Goal: Task Accomplishment & Management: Use online tool/utility

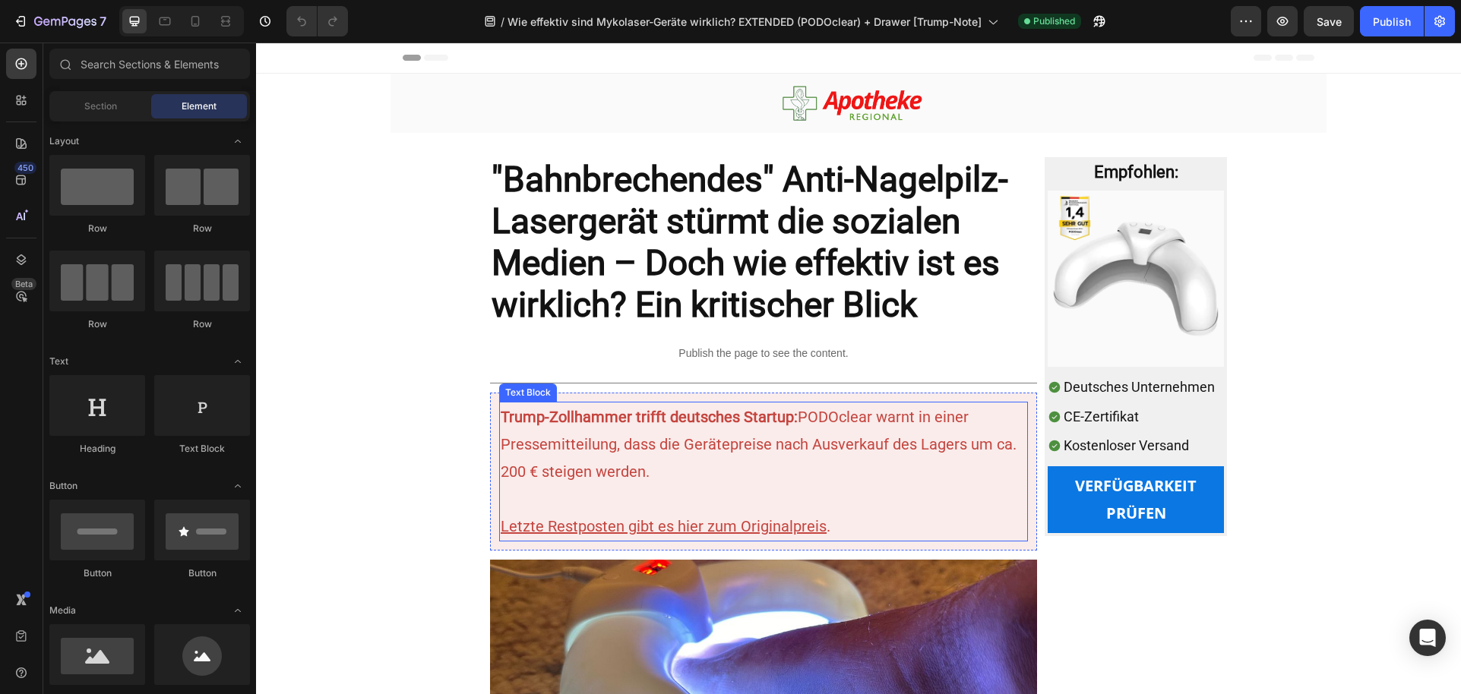
click at [956, 495] on p at bounding box center [764, 498] width 526 height 27
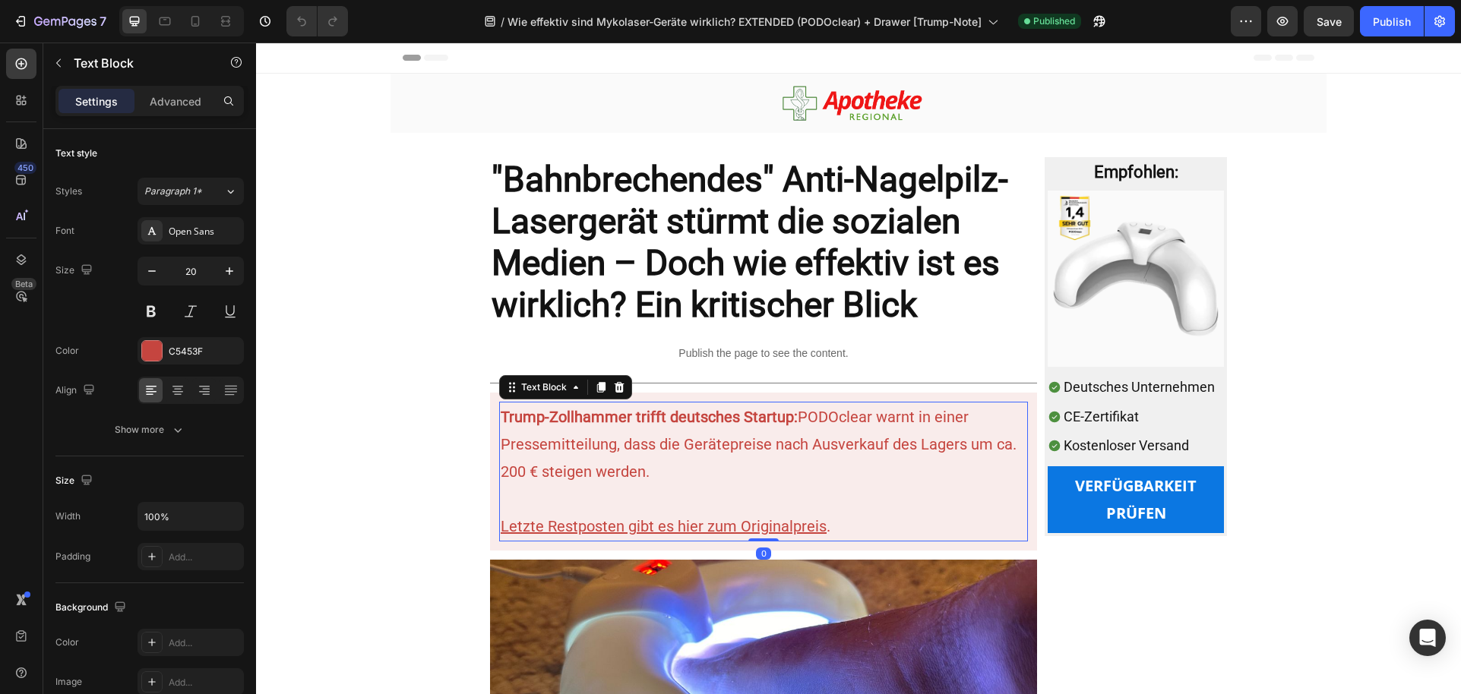
click at [956, 491] on p "Rich Text Editor. Editing area: main" at bounding box center [764, 498] width 526 height 27
click at [996, 447] on p "Trump-Zollhammer trifft deutsches Startup: PODOclear warnt in einer Pressemitte…" at bounding box center [764, 444] width 526 height 82
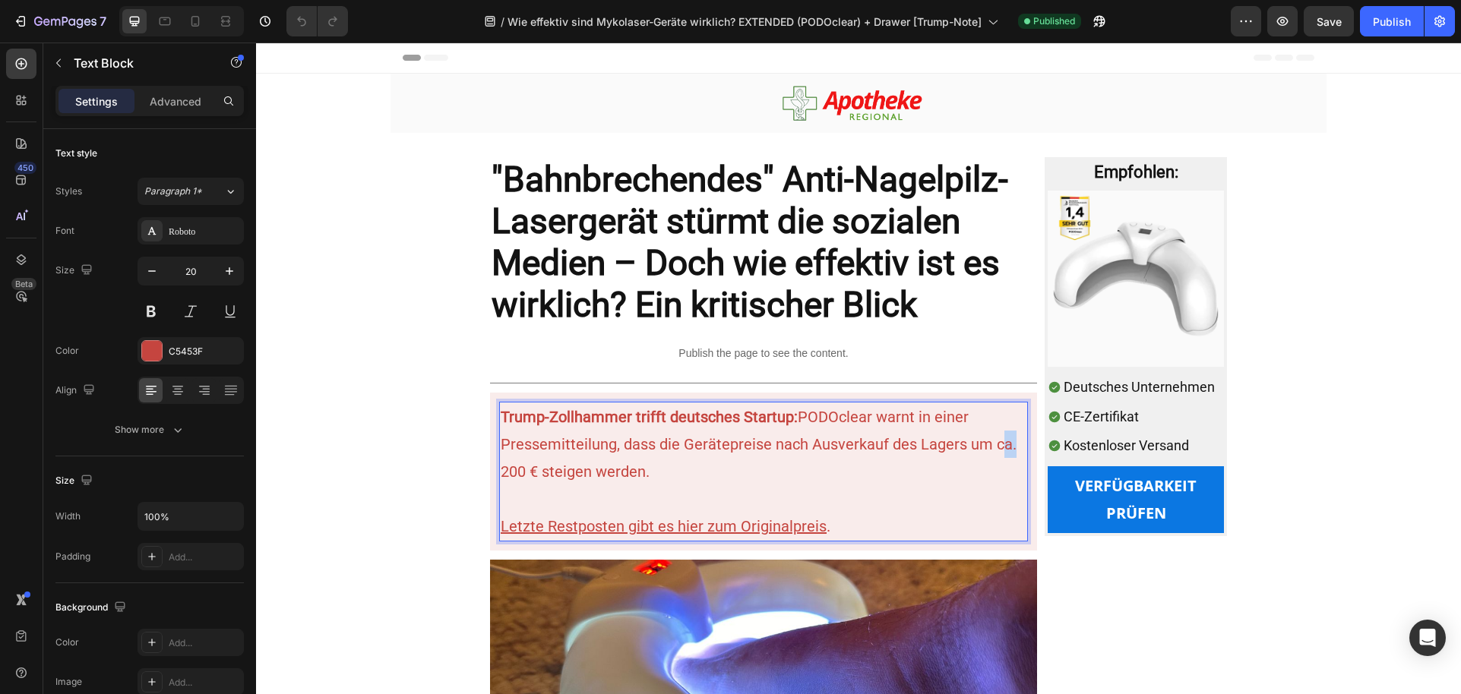
click at [996, 447] on p "Trump-Zollhammer trifft deutsches Startup: PODOclear warnt in einer Pressemitte…" at bounding box center [764, 444] width 526 height 82
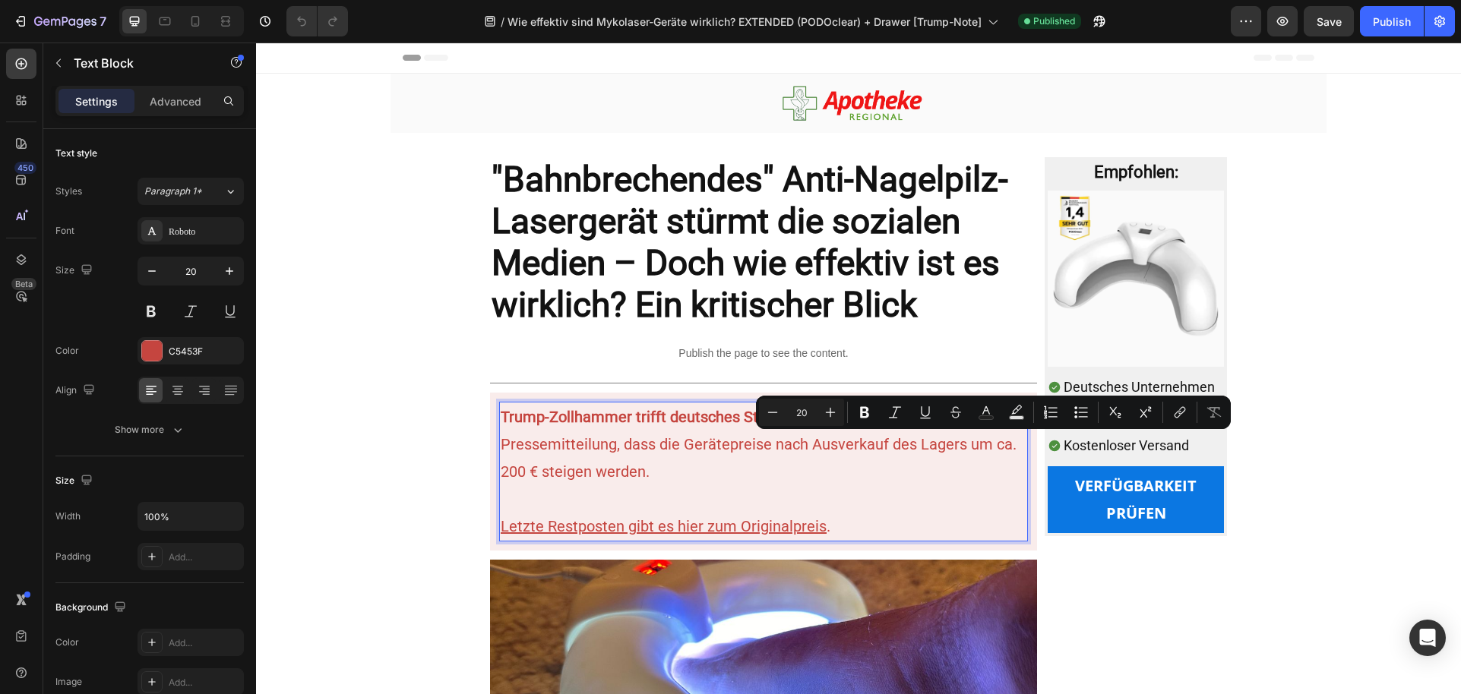
click at [553, 479] on p "Trump-Zollhammer trifft deutsches Startup: PODOclear warnt in einer Pressemitte…" at bounding box center [764, 444] width 526 height 82
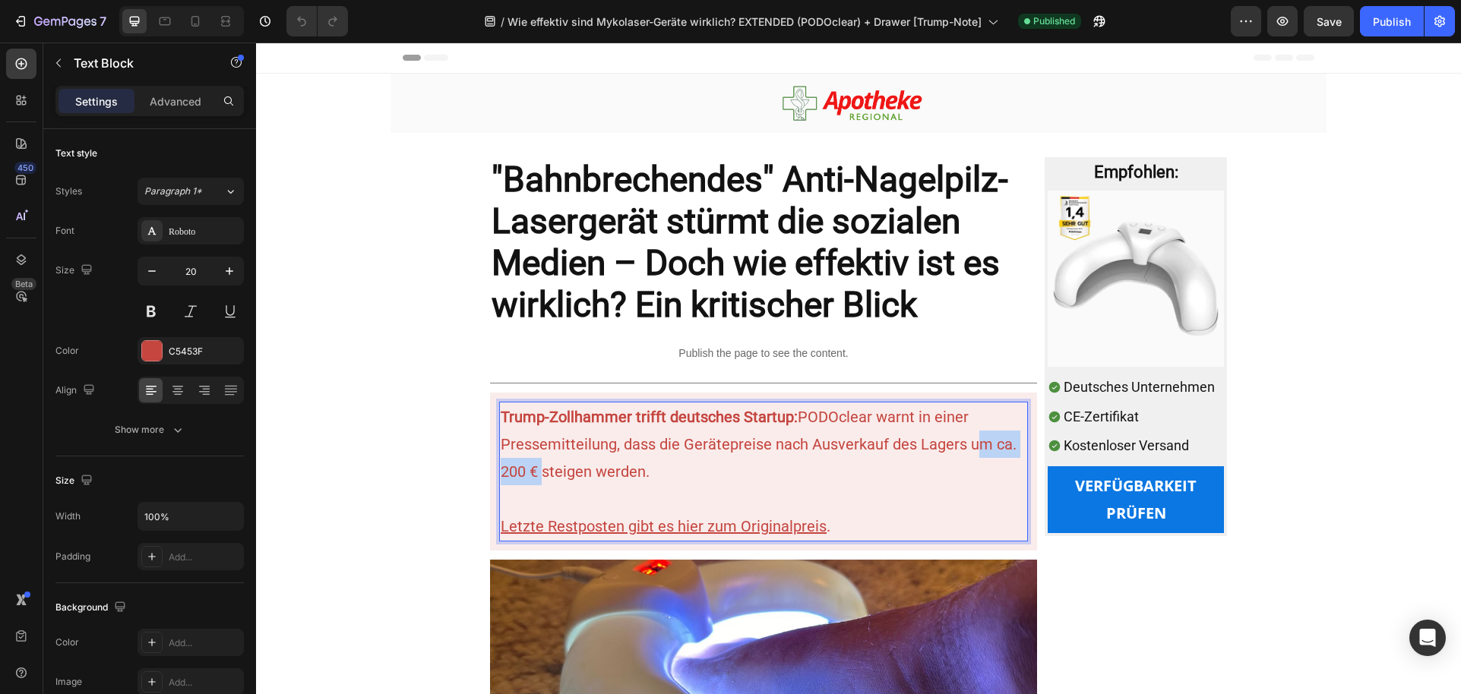
drag, startPoint x: 533, startPoint y: 471, endPoint x: 960, endPoint y: 454, distance: 428.0
click at [960, 454] on p "Trump-Zollhammer trifft deutsches Startup: PODOclear warnt in einer Pressemitte…" at bounding box center [764, 444] width 526 height 82
click at [613, 473] on p "Trump-Zollhammer trifft deutsches Startup: PODOclear warnt in einer Pressemitte…" at bounding box center [764, 444] width 526 height 82
click at [1010, 447] on p "Trump-Zollhammer trifft deutsches Startup: PODOclear warnt in einer Pressemitte…" at bounding box center [764, 444] width 526 height 82
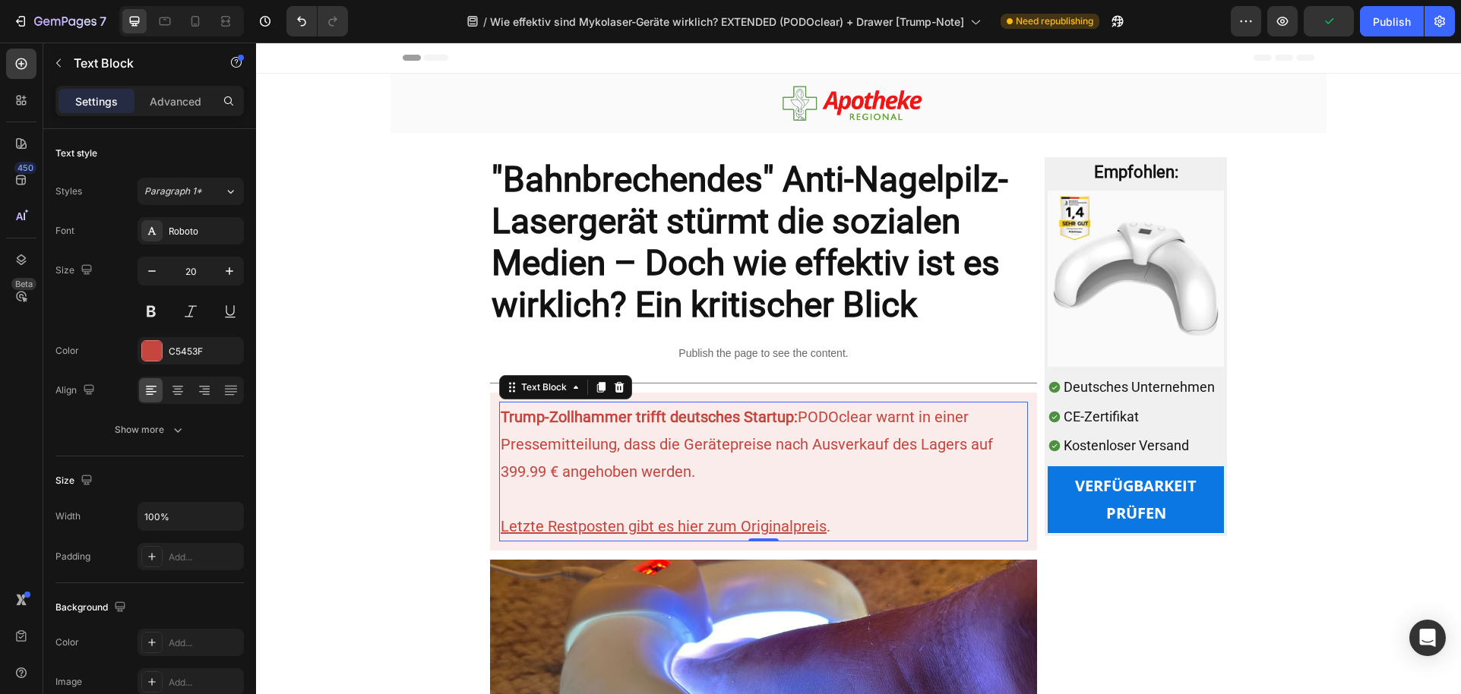
click at [898, 425] on p "Trump-Zollhammer trifft deutsches Startup: PODOclear warnt in einer Pressemitte…" at bounding box center [764, 444] width 526 height 82
click at [893, 420] on p "Trump-Zollhammer trifft deutsches Startup: PODOclear warnt in einer Pressemitte…" at bounding box center [764, 444] width 526 height 82
click at [835, 466] on p "Trump-Zollhammer trifft deutsches Startup: PODOclear warnt in einer Pressemitte…" at bounding box center [764, 444] width 526 height 82
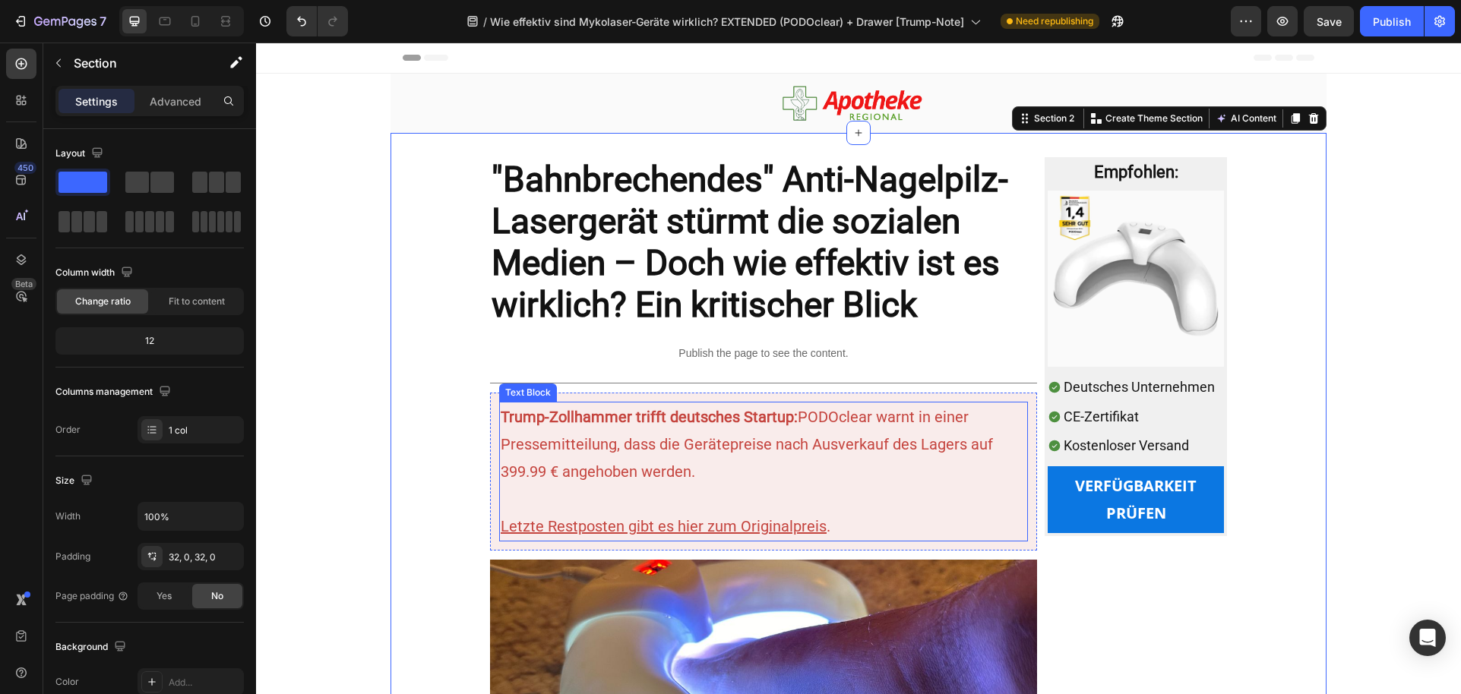
click at [790, 482] on p "Trump-Zollhammer trifft deutsches Startup: PODOclear warnt in einer Pressemitte…" at bounding box center [764, 444] width 526 height 82
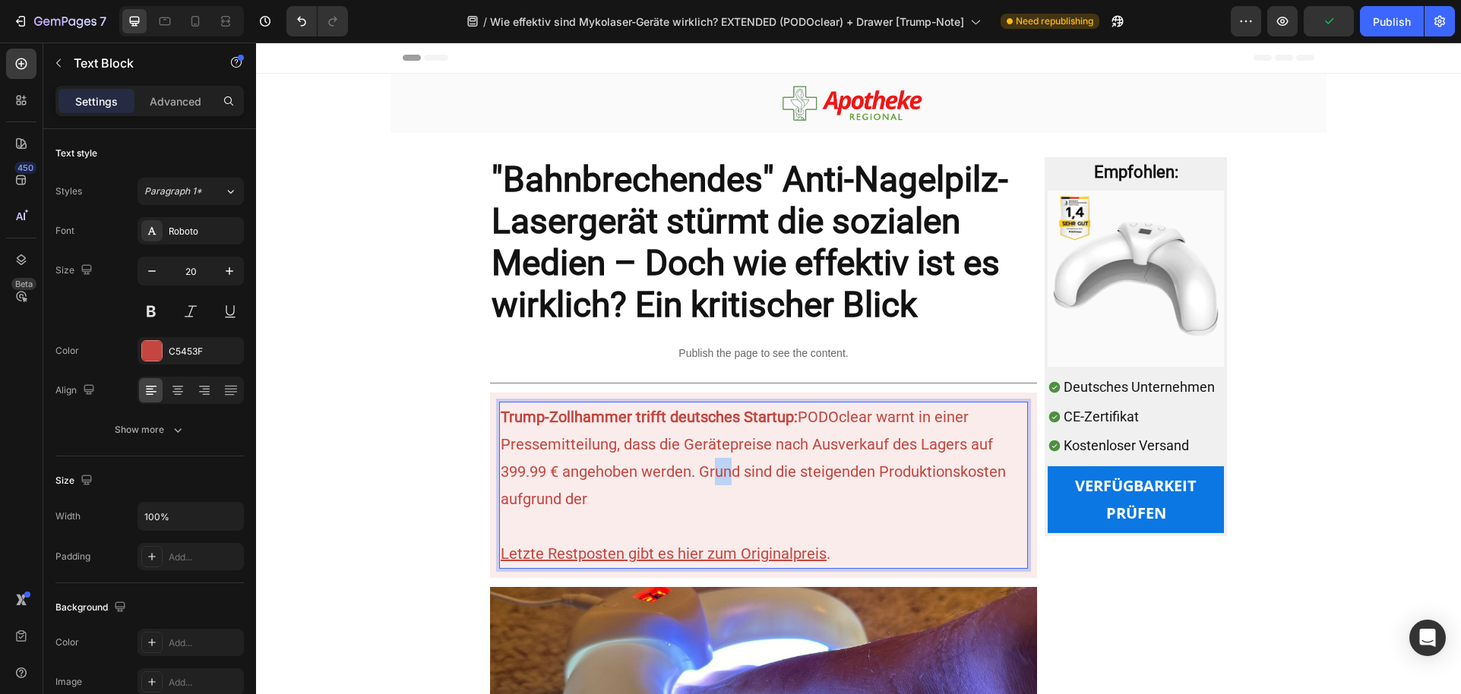
drag, startPoint x: 719, startPoint y: 483, endPoint x: 700, endPoint y: 486, distance: 19.2
click at [700, 469] on p "Trump-Zollhammer trifft deutsches Startup: PODOclear warnt in einer Pressemitte…" at bounding box center [764, 457] width 526 height 109
drag, startPoint x: 700, startPoint y: 486, endPoint x: 690, endPoint y: 470, distance: 18.8
click at [690, 470] on p "Trump-Zollhammer trifft deutsches Startup: PODOclear warnt in einer Pressemitte…" at bounding box center [764, 457] width 526 height 109
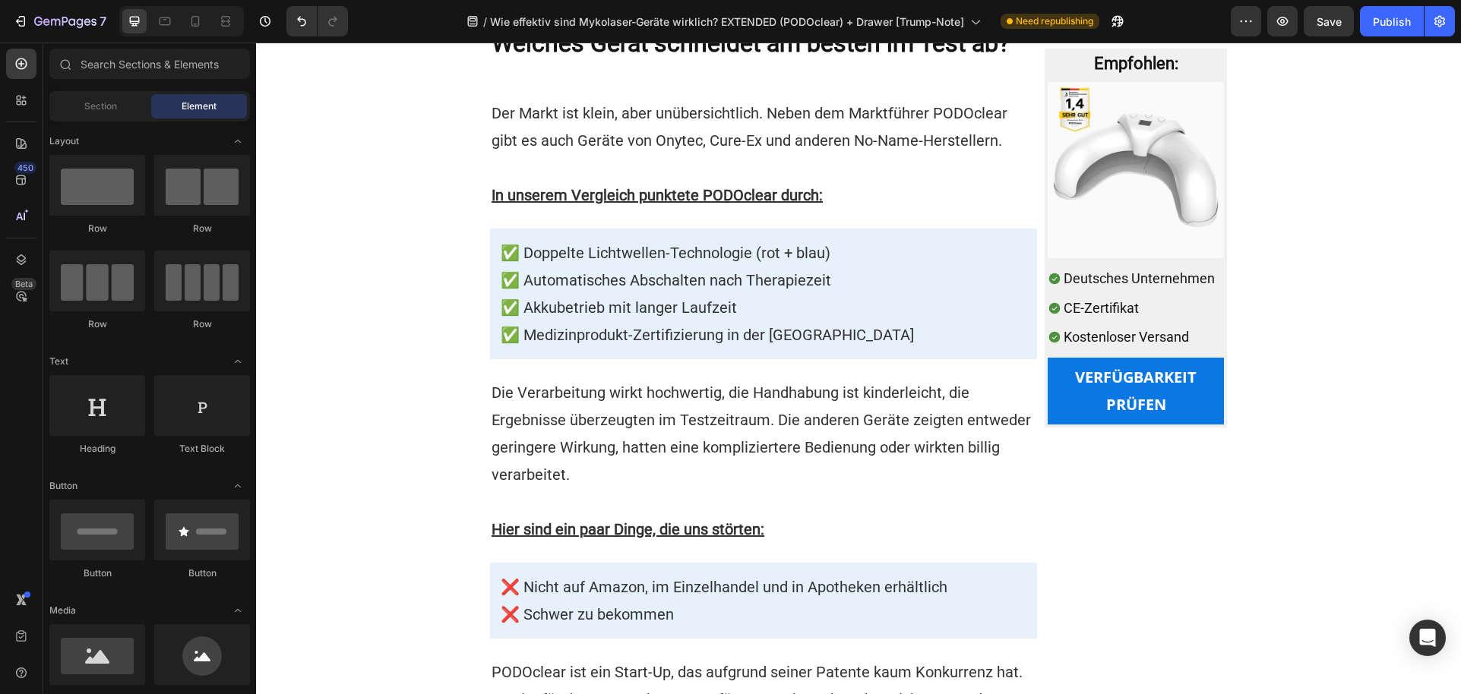
scroll to position [6597, 0]
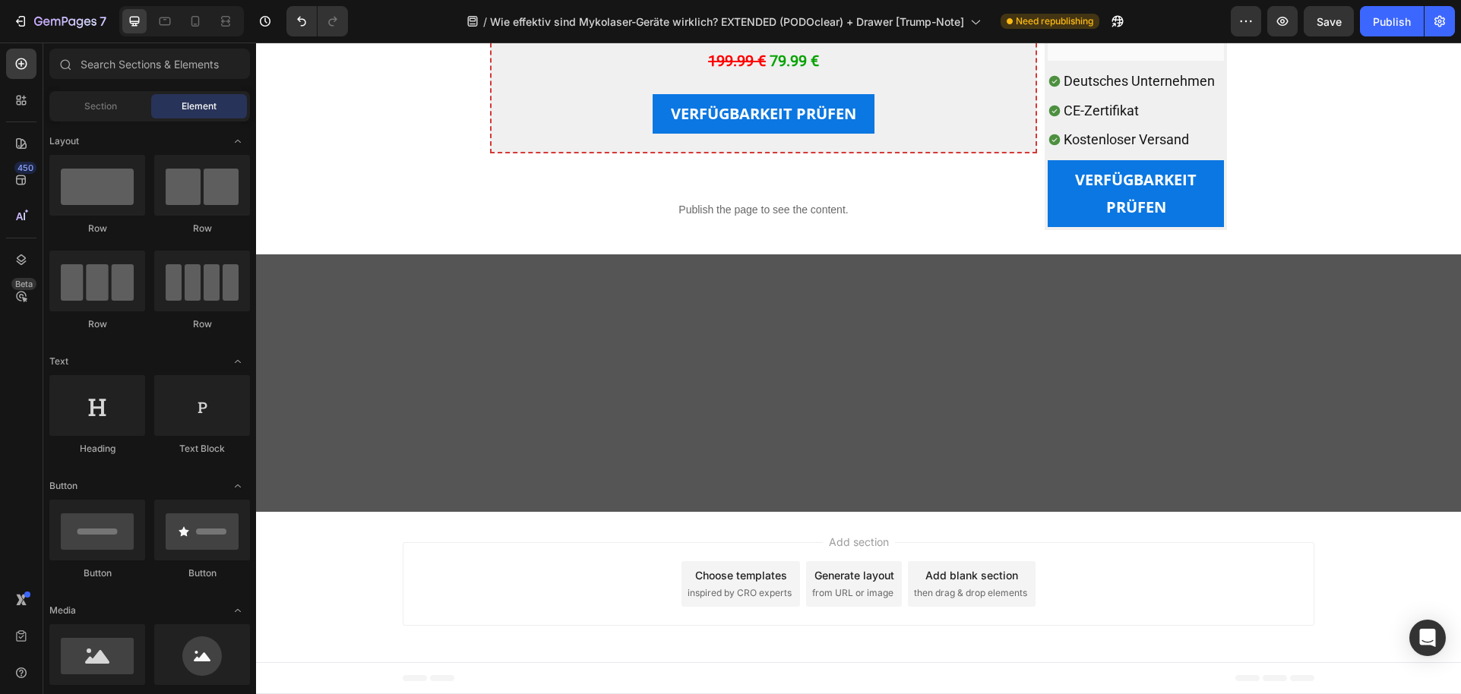
drag, startPoint x: 1449, startPoint y: 540, endPoint x: 1447, endPoint y: 595, distance: 54.7
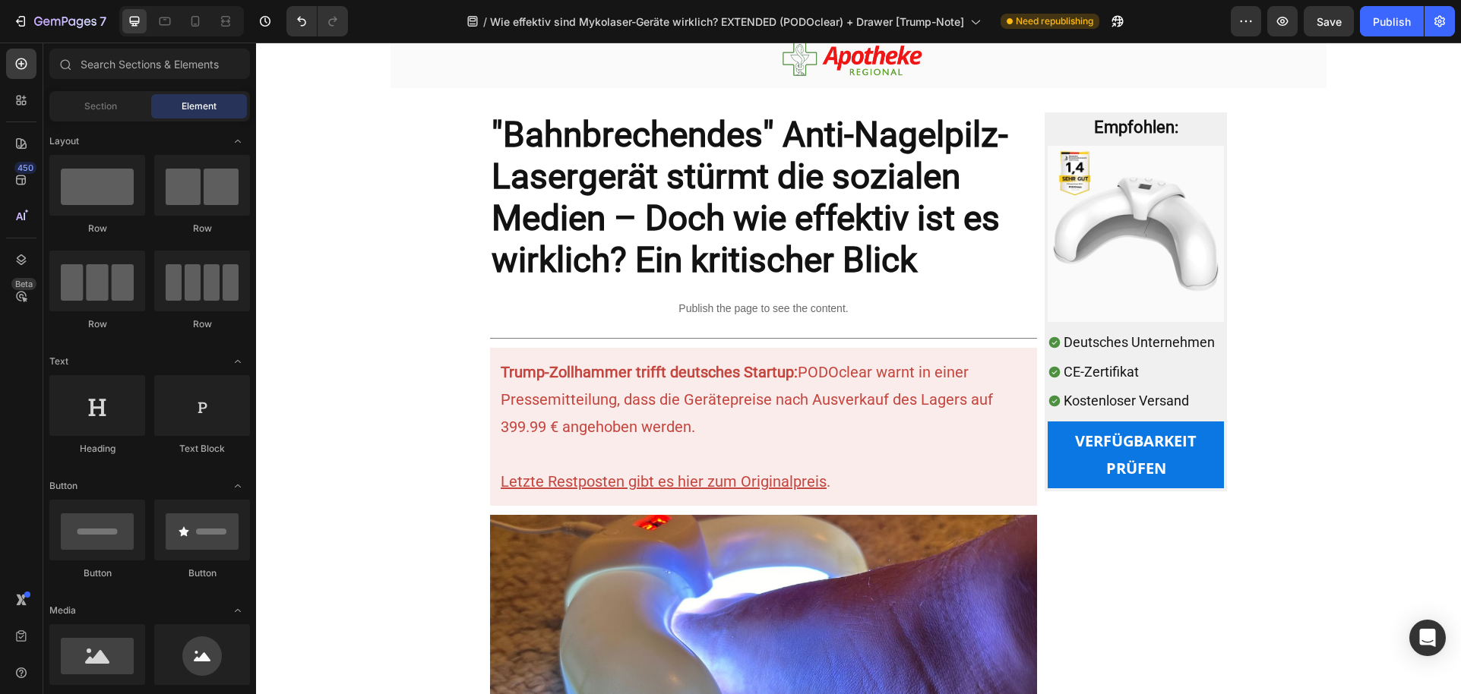
scroll to position [24, 0]
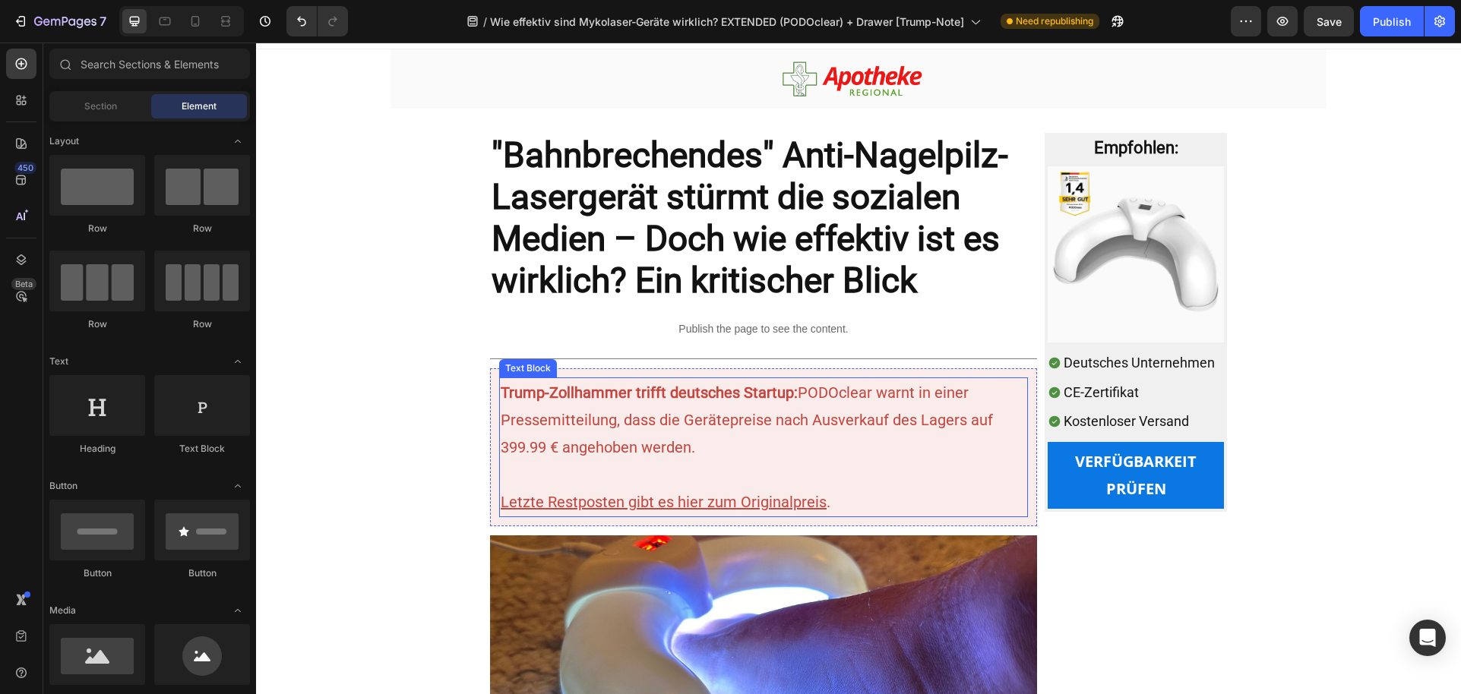
click at [799, 409] on p "Trump-Zollhammer trifft deutsches Startup: PODOclear warnt in einer Pressemitte…" at bounding box center [764, 420] width 526 height 82
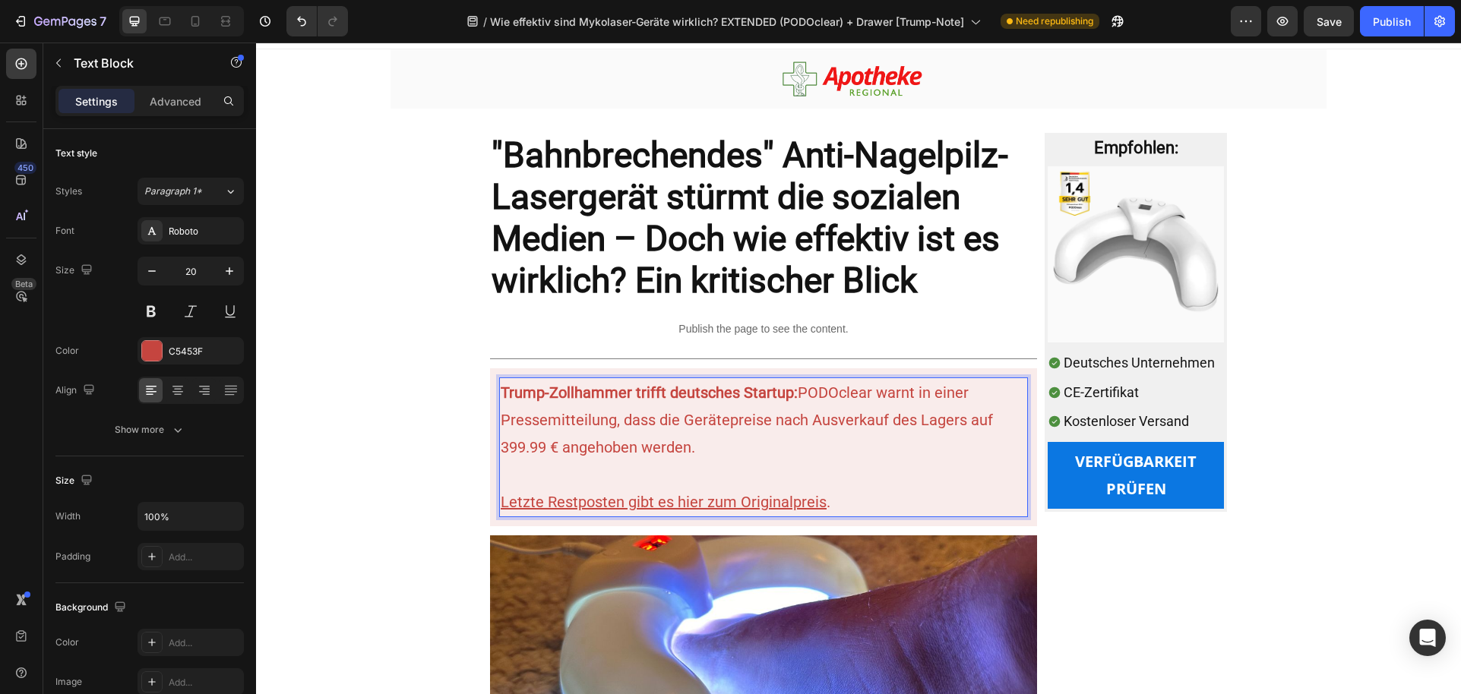
type input "C5453F"
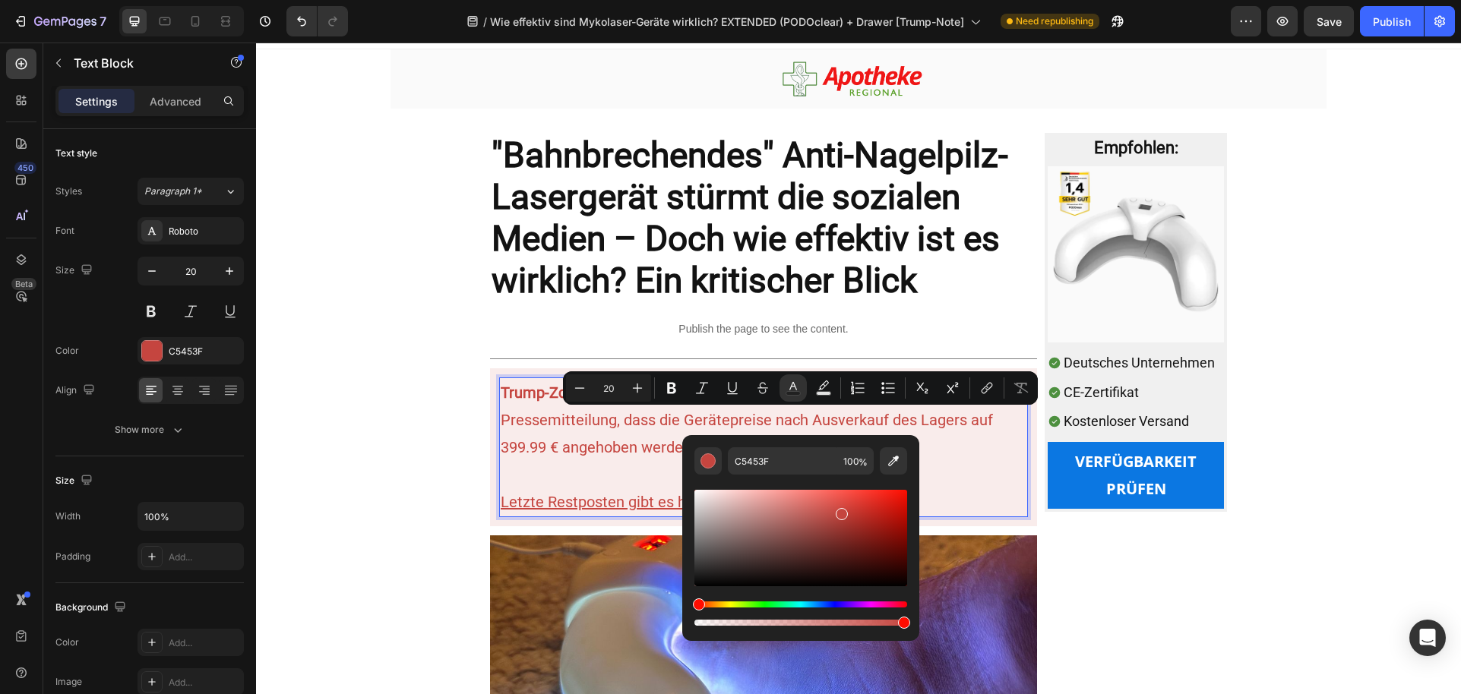
click at [704, 409] on p "Trump-Zollhammer trifft deutsches Startup: PODOclear warnt in einer Pressemitte…" at bounding box center [764, 420] width 526 height 82
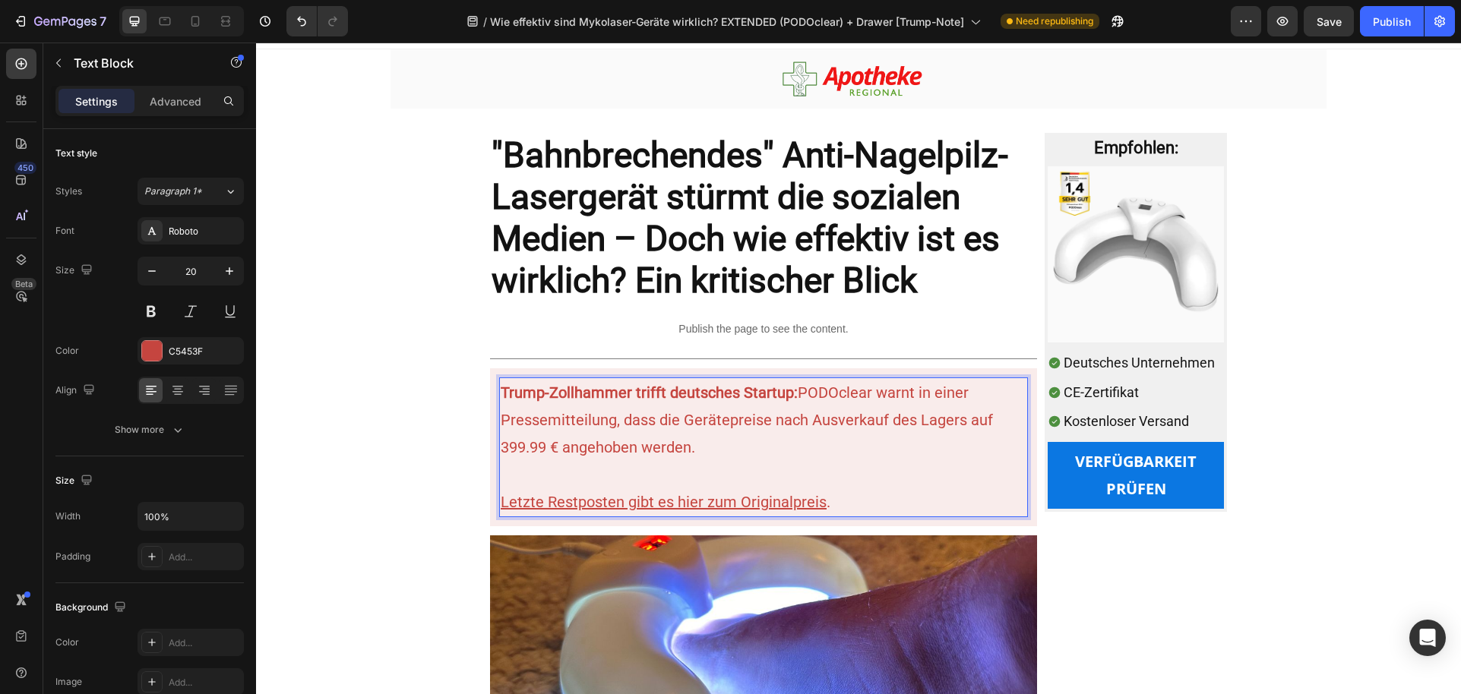
click at [786, 390] on strong "Trump-Zollhammer trifft deutsches Startup:" at bounding box center [649, 393] width 297 height 18
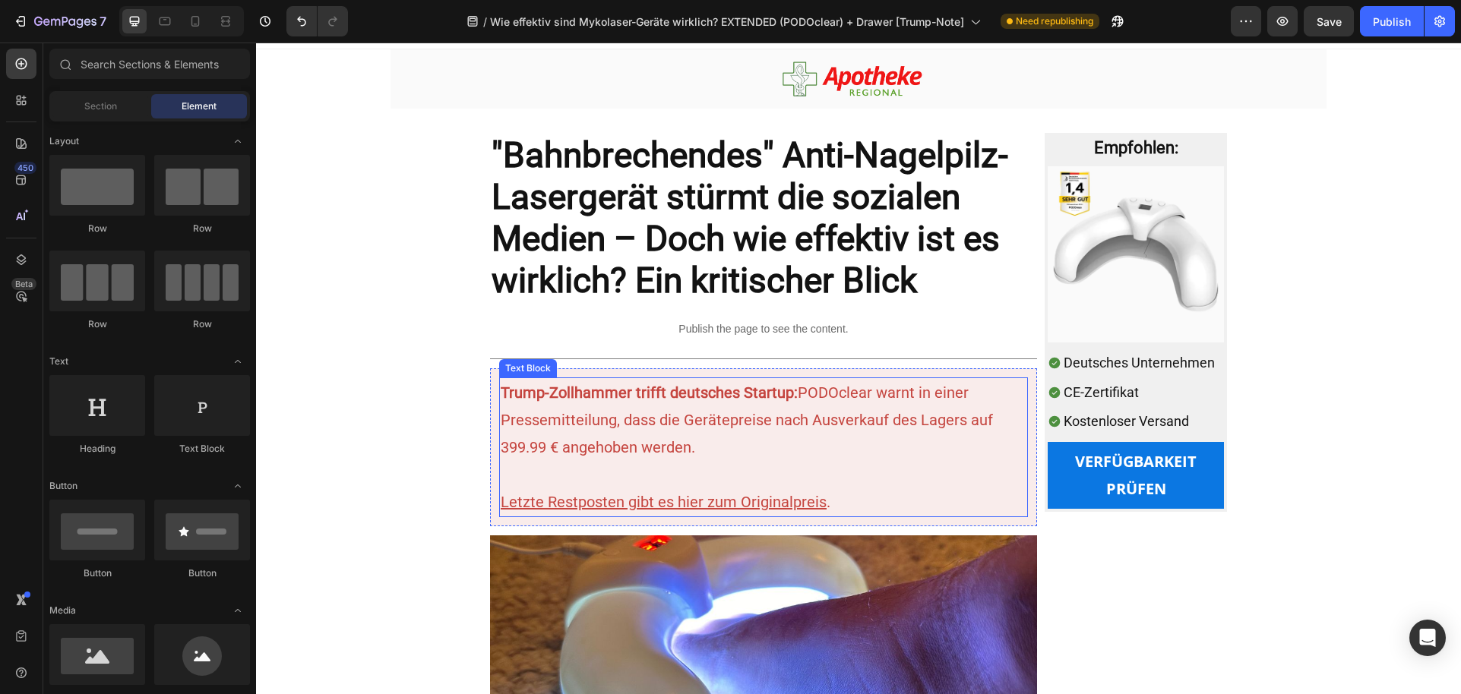
click at [789, 428] on p "Trump-Zollhammer trifft deutsches Startup: PODOclear warnt in einer Pressemitte…" at bounding box center [764, 420] width 526 height 82
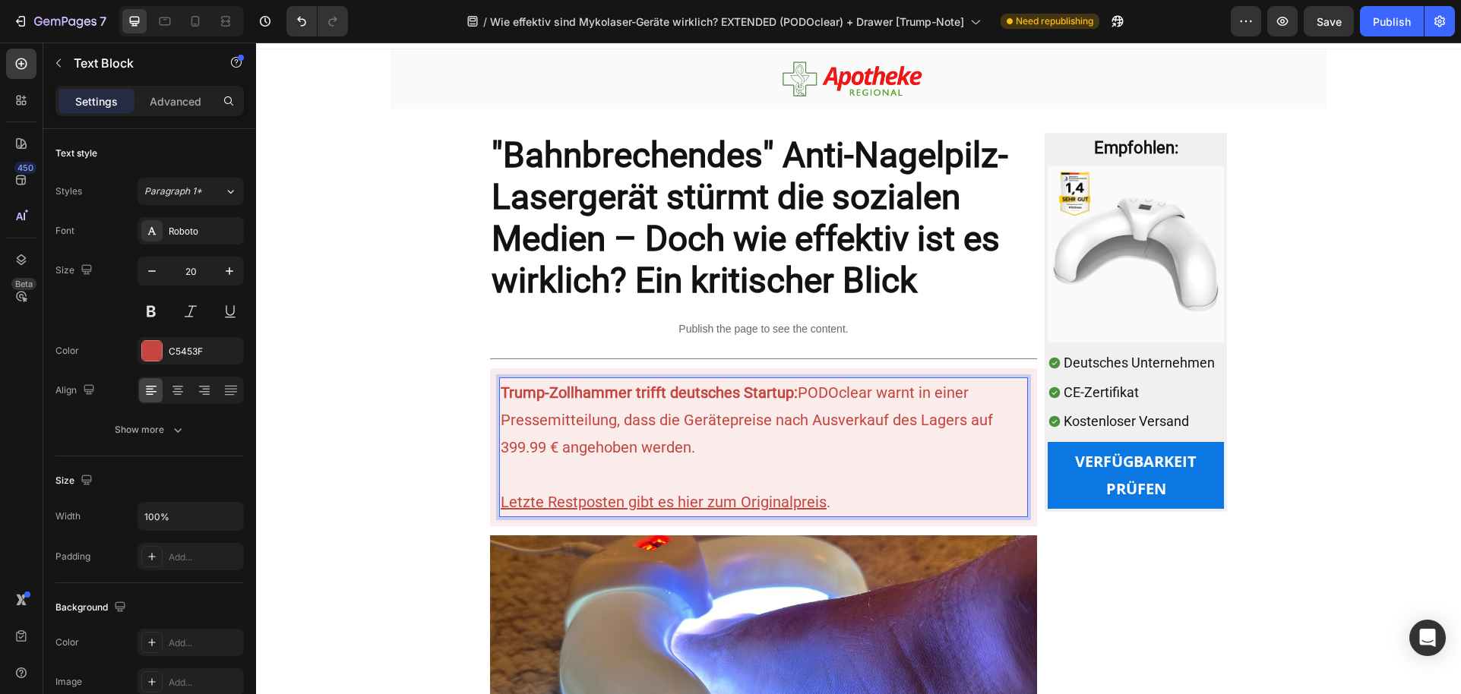
click at [934, 422] on p "Trump-Zollhammer trifft deutsches Startup: PODOclear warnt in einer Pressemitte…" at bounding box center [764, 420] width 526 height 82
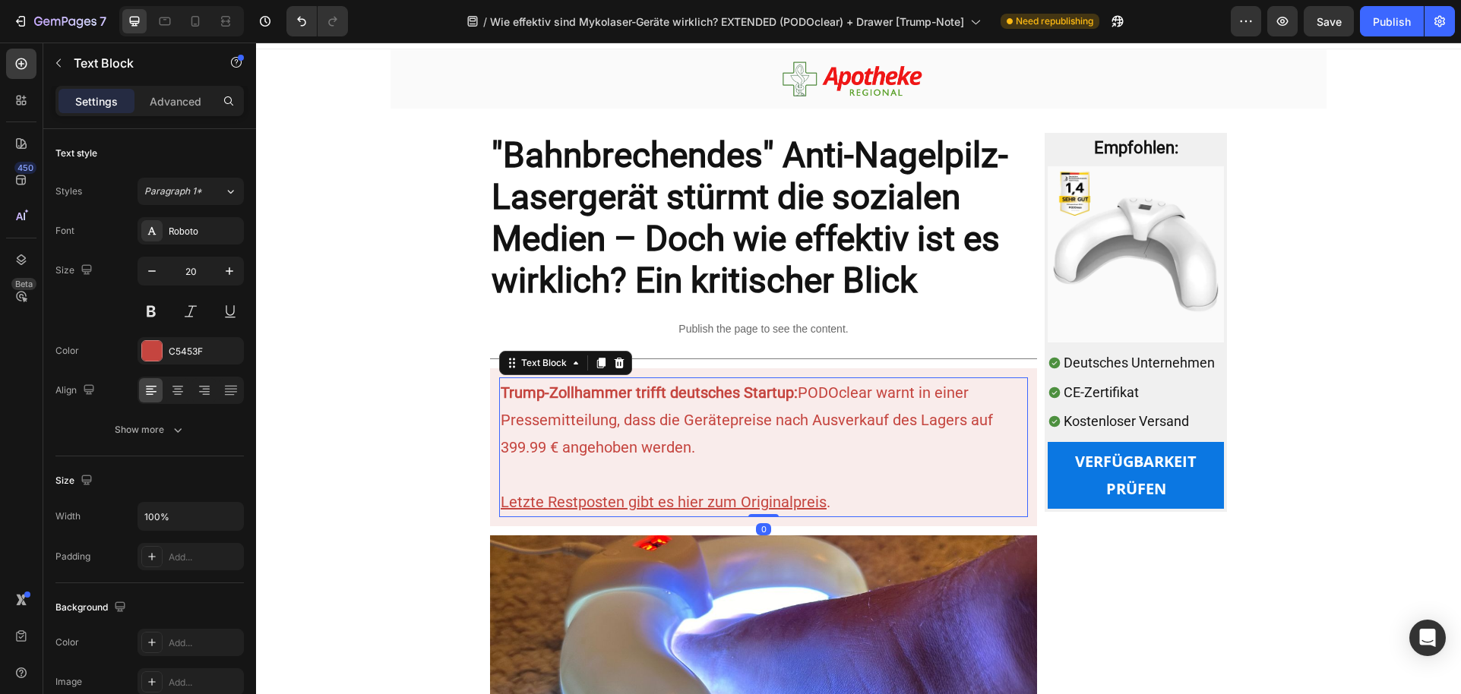
click at [629, 413] on p "Trump-Zollhammer trifft deutsches Startup: PODOclear warnt in einer Pressemitte…" at bounding box center [764, 420] width 526 height 82
click at [555, 444] on p "Trump-Zollhammer trifft deutsches Startup: PODOclear warnt in einer Pressemitte…" at bounding box center [764, 420] width 526 height 82
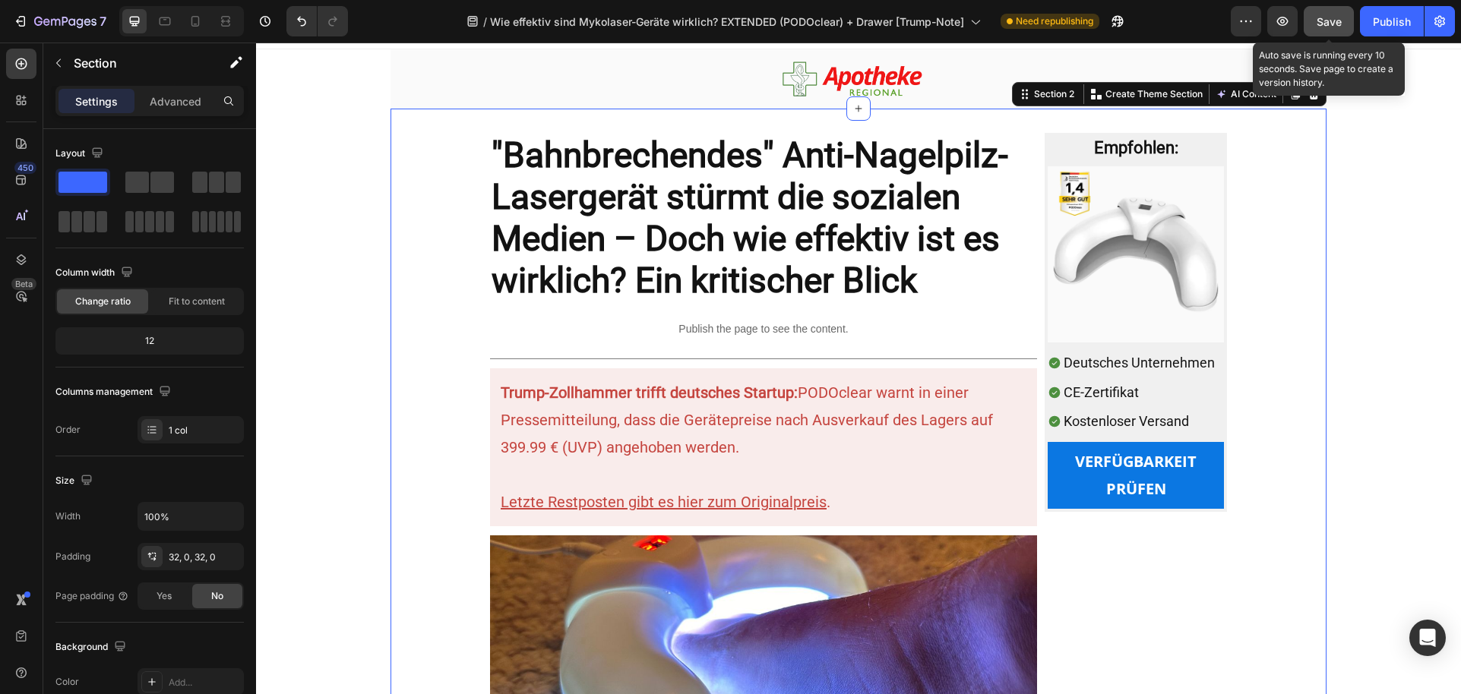
click at [1313, 17] on button "Save" at bounding box center [1329, 21] width 50 height 30
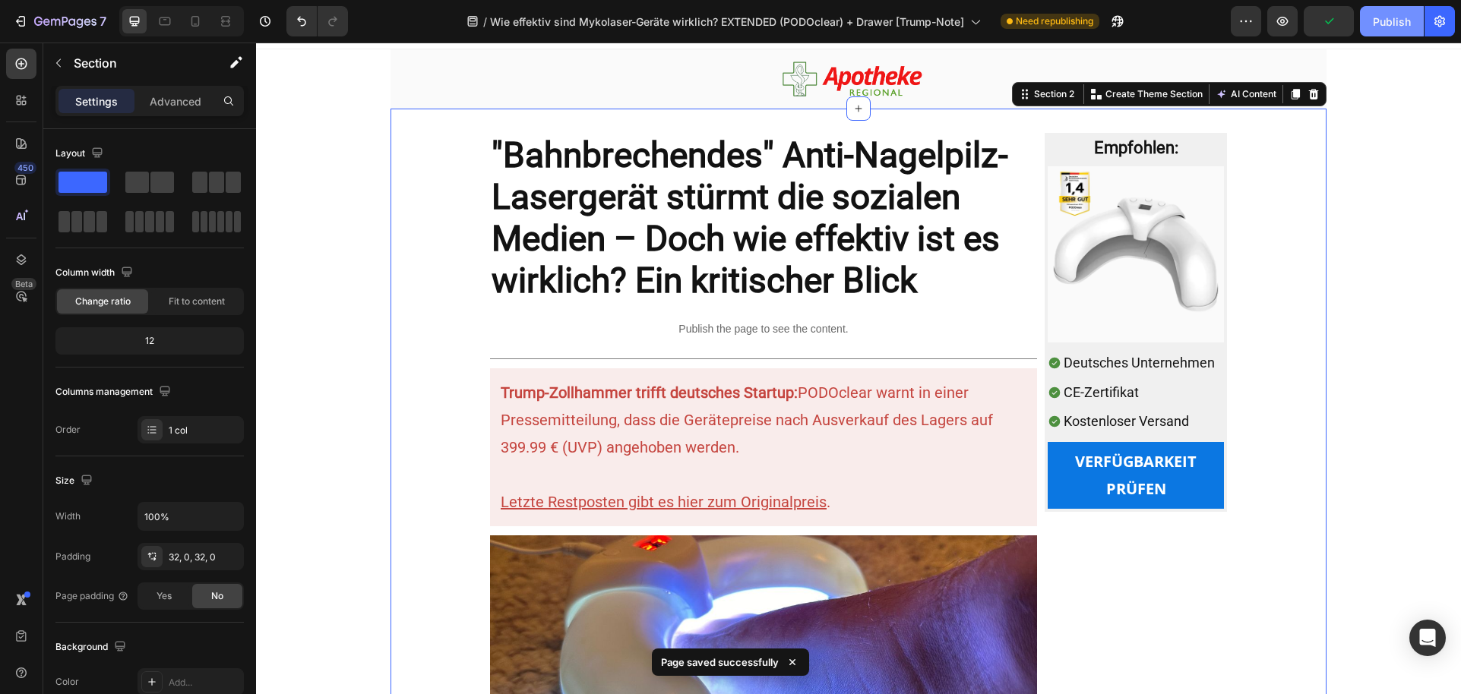
click at [1370, 17] on button "Publish" at bounding box center [1392, 21] width 64 height 30
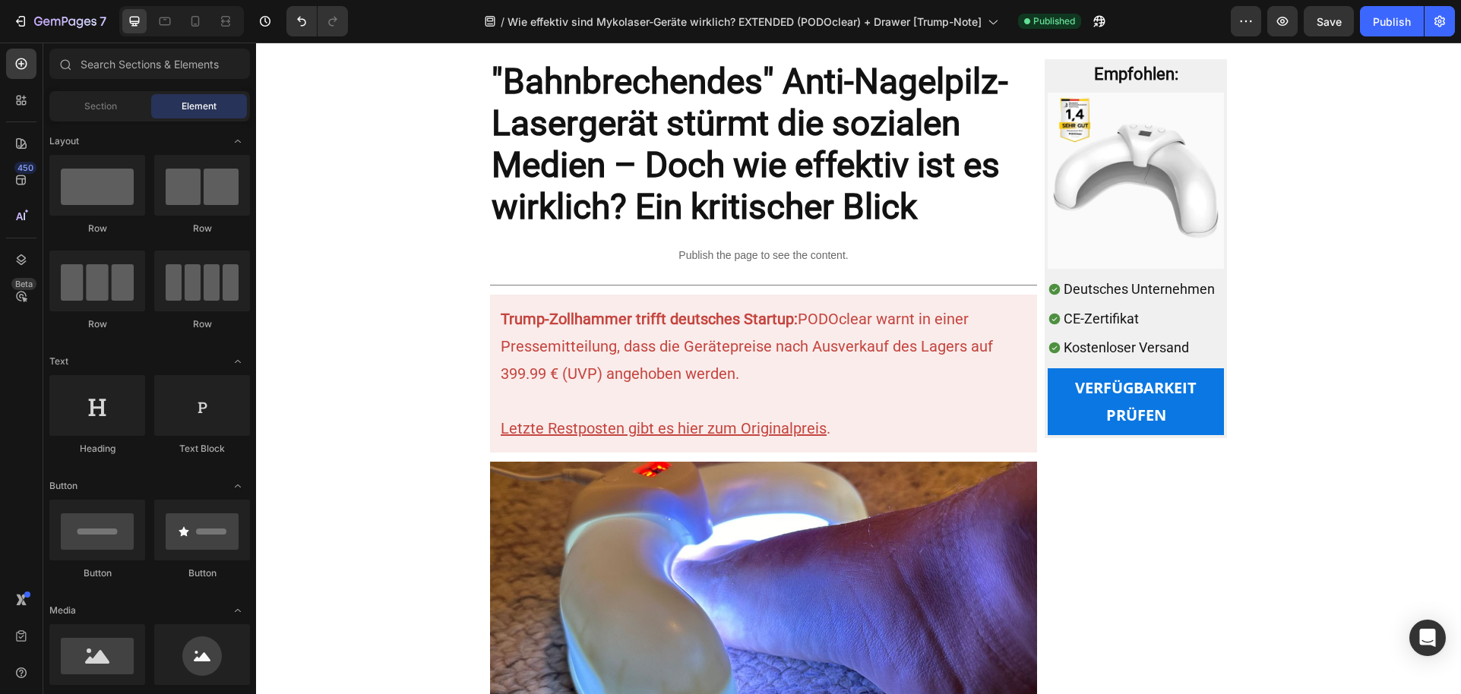
scroll to position [277, 0]
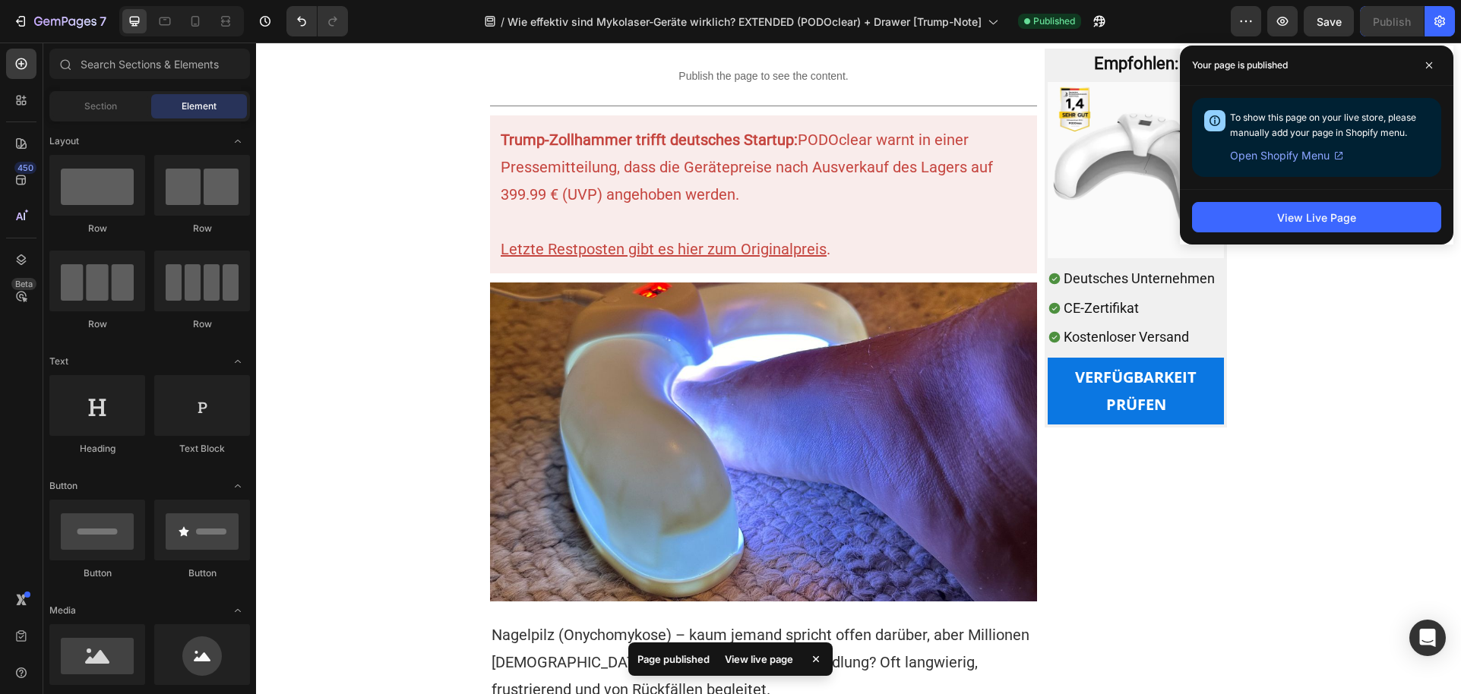
drag, startPoint x: 1453, startPoint y: 64, endPoint x: 1503, endPoint y: 277, distance: 218.4
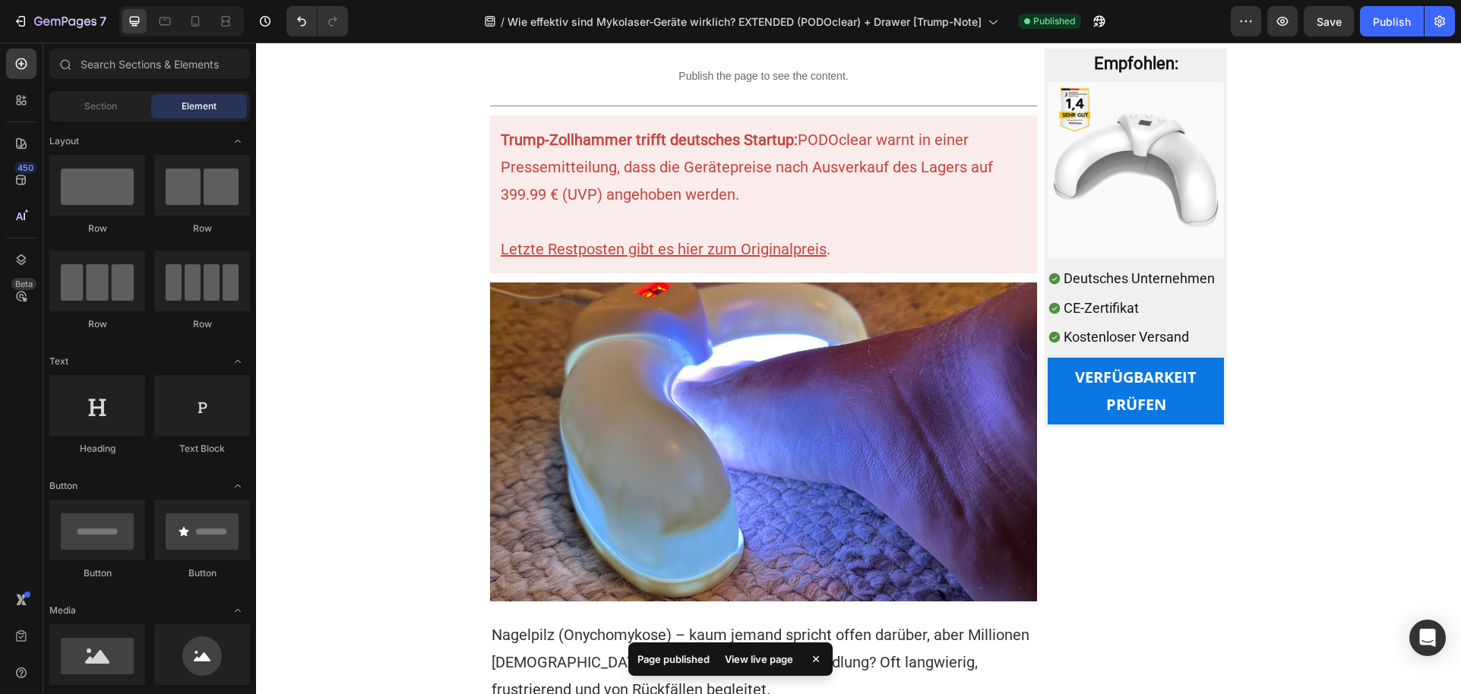
click at [757, 663] on div "View live page" at bounding box center [759, 659] width 87 height 21
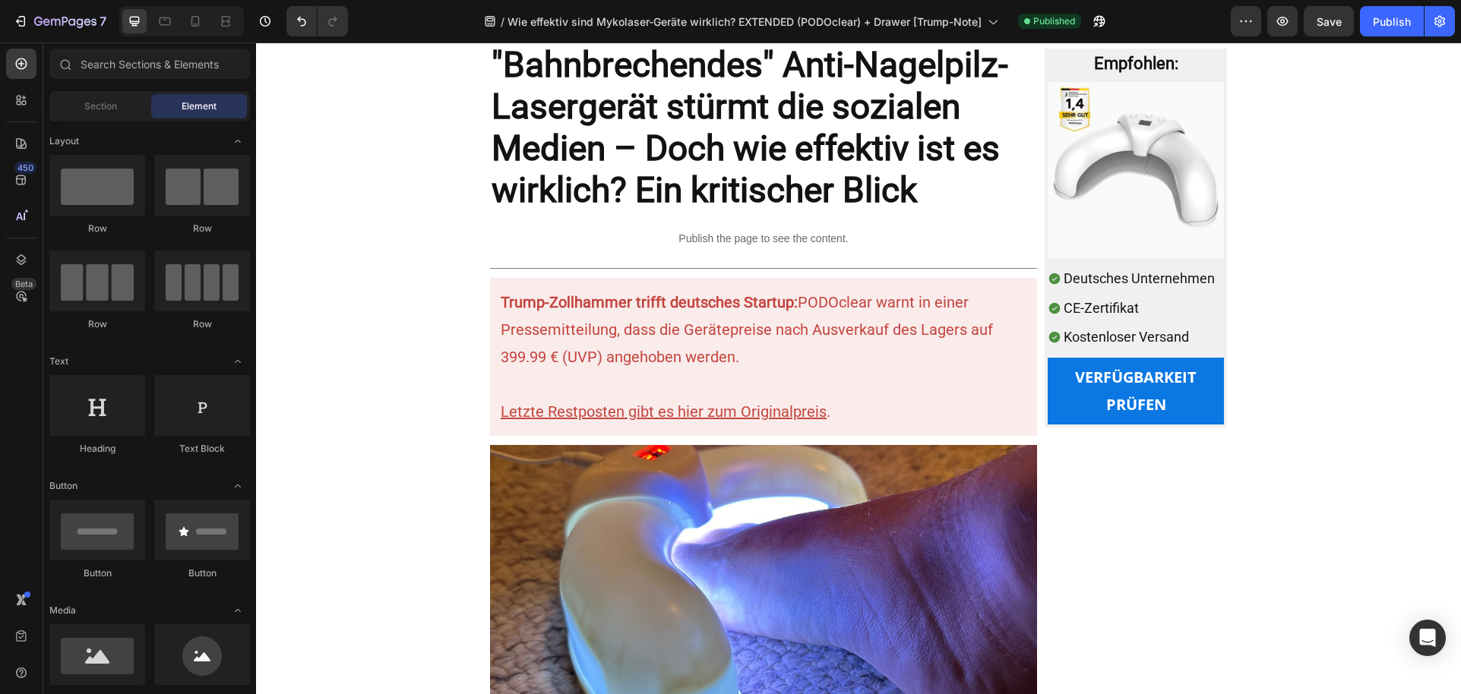
scroll to position [0, 0]
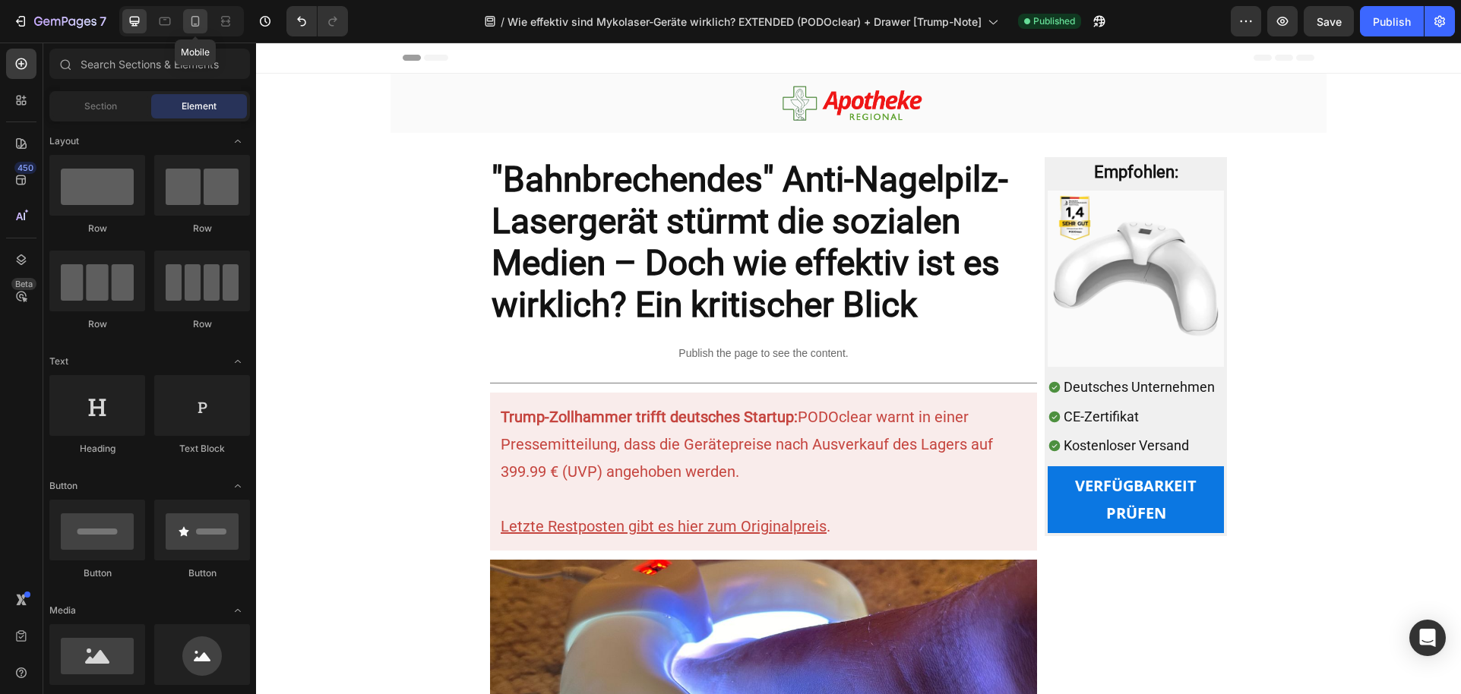
click at [185, 24] on div at bounding box center [195, 21] width 24 height 24
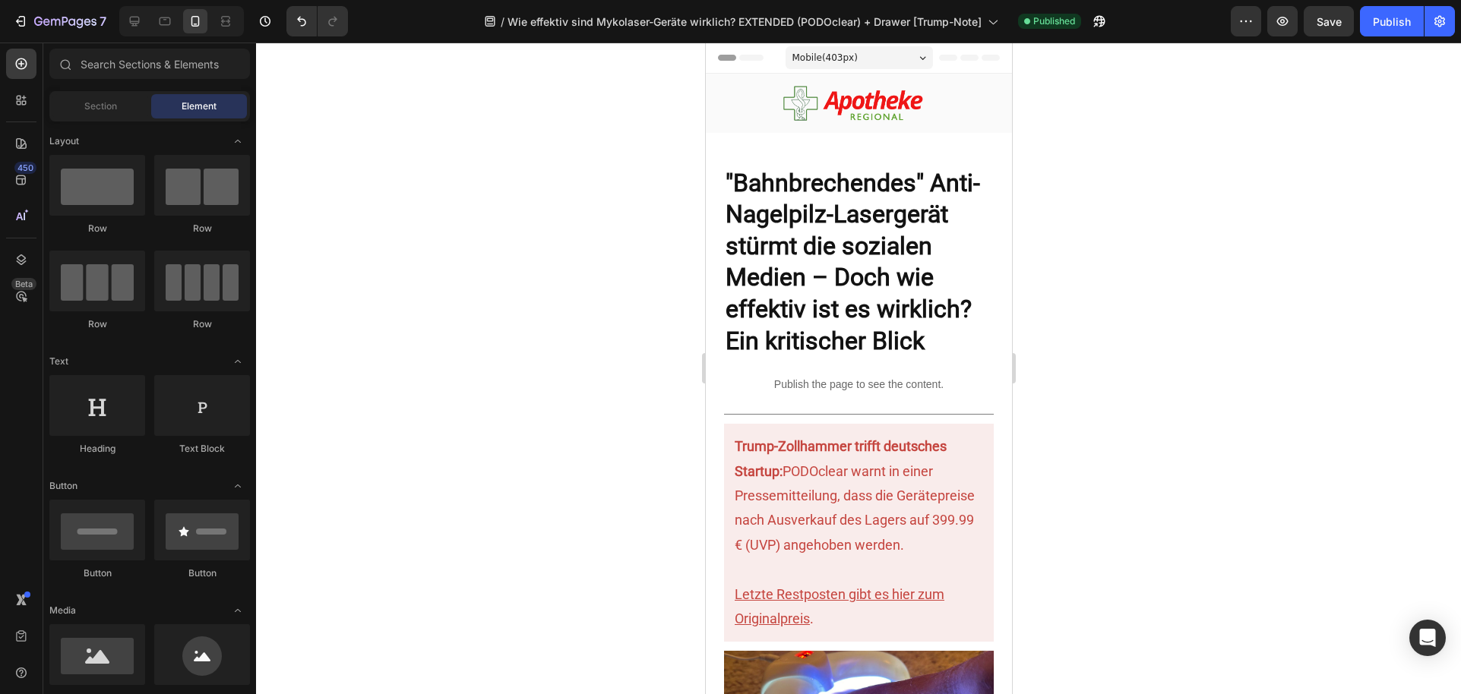
drag, startPoint x: 1004, startPoint y: 74, endPoint x: 1715, endPoint y: 81, distance: 711.1
click at [127, 30] on div at bounding box center [134, 21] width 24 height 24
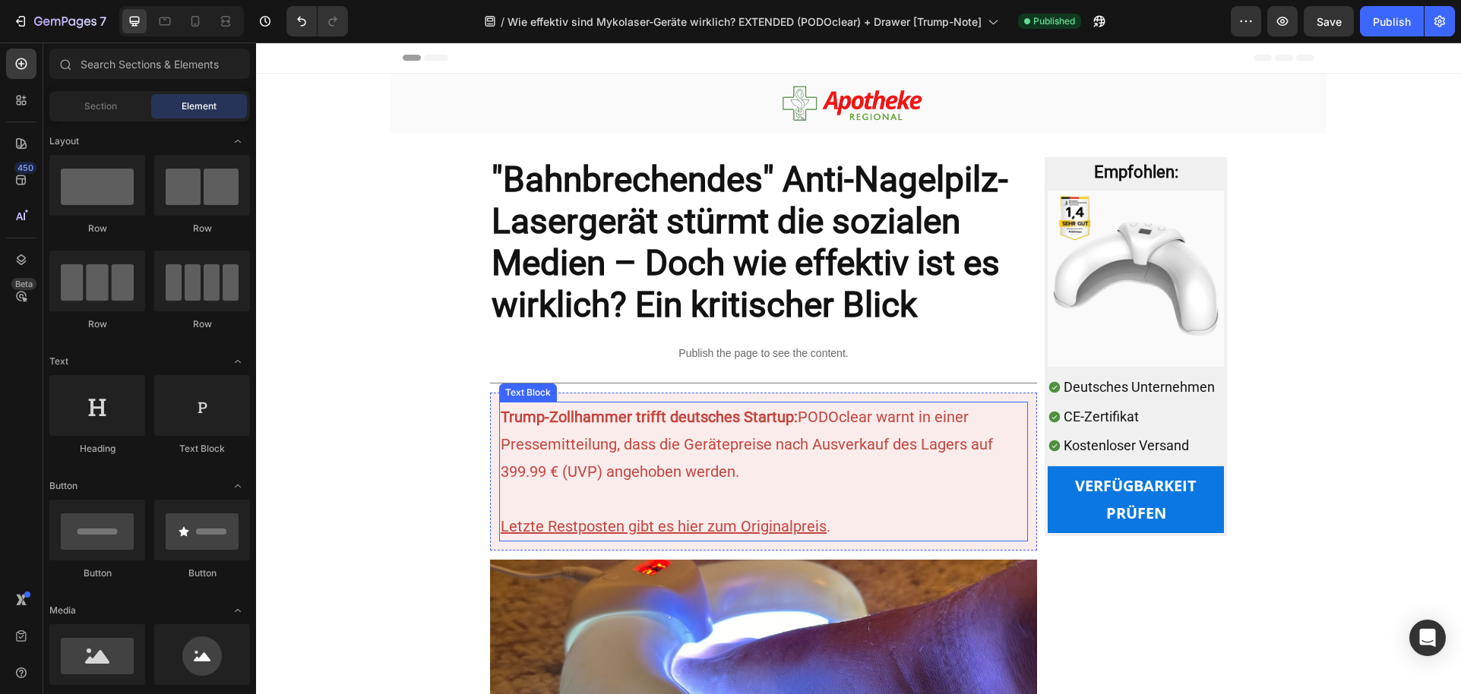
click at [572, 420] on strong "Trump-Zollhammer trifft deutsches Startup:" at bounding box center [649, 417] width 297 height 18
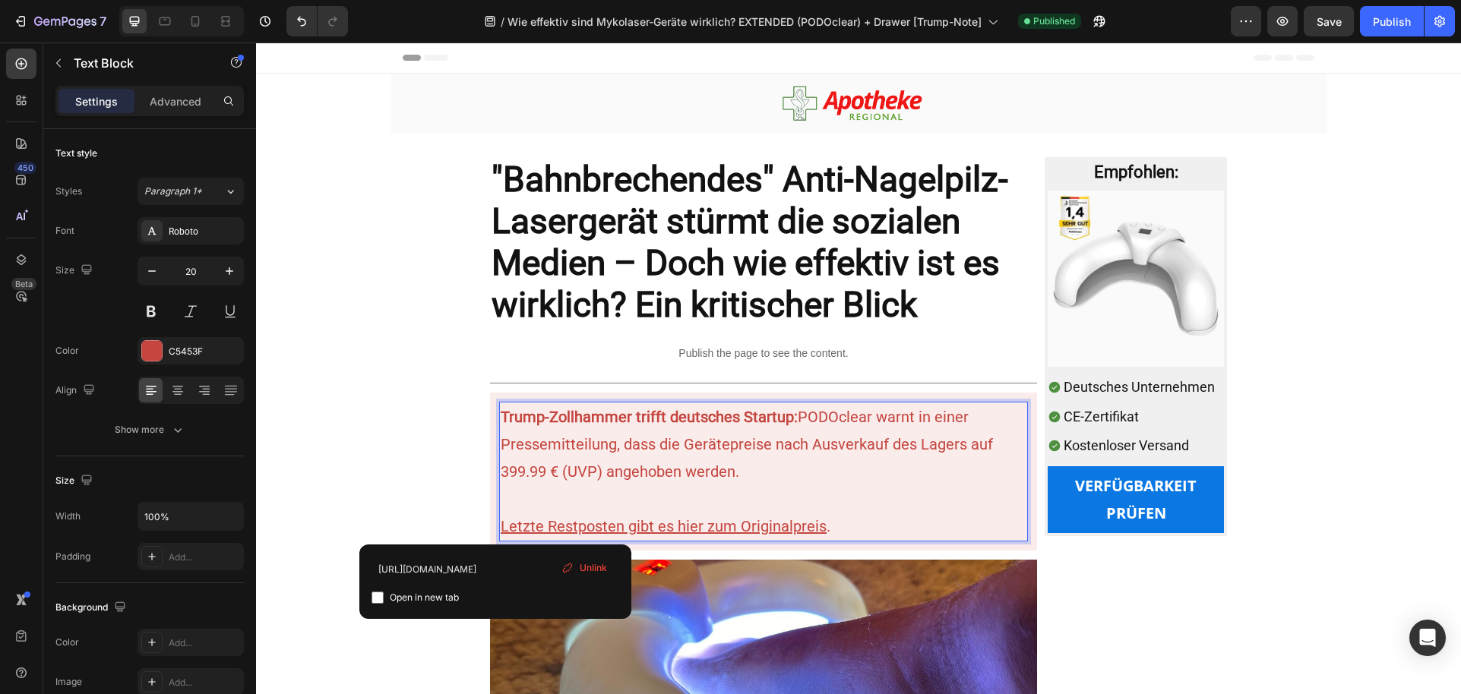
click at [793, 472] on p "Trump-Zollhammer trifft deutsches Startup: PODOclear warnt in einer Pressemitte…" at bounding box center [764, 444] width 526 height 82
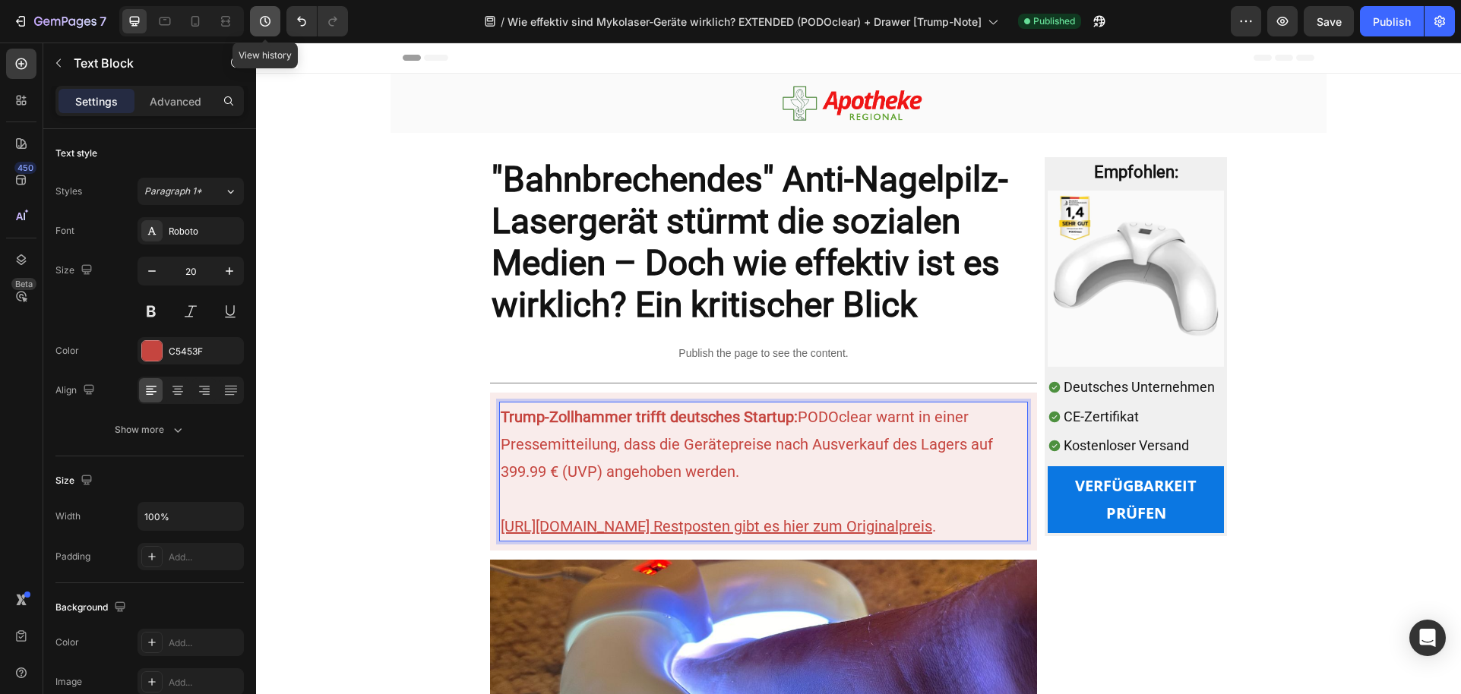
click at [272, 21] on icon "button" at bounding box center [265, 21] width 15 height 15
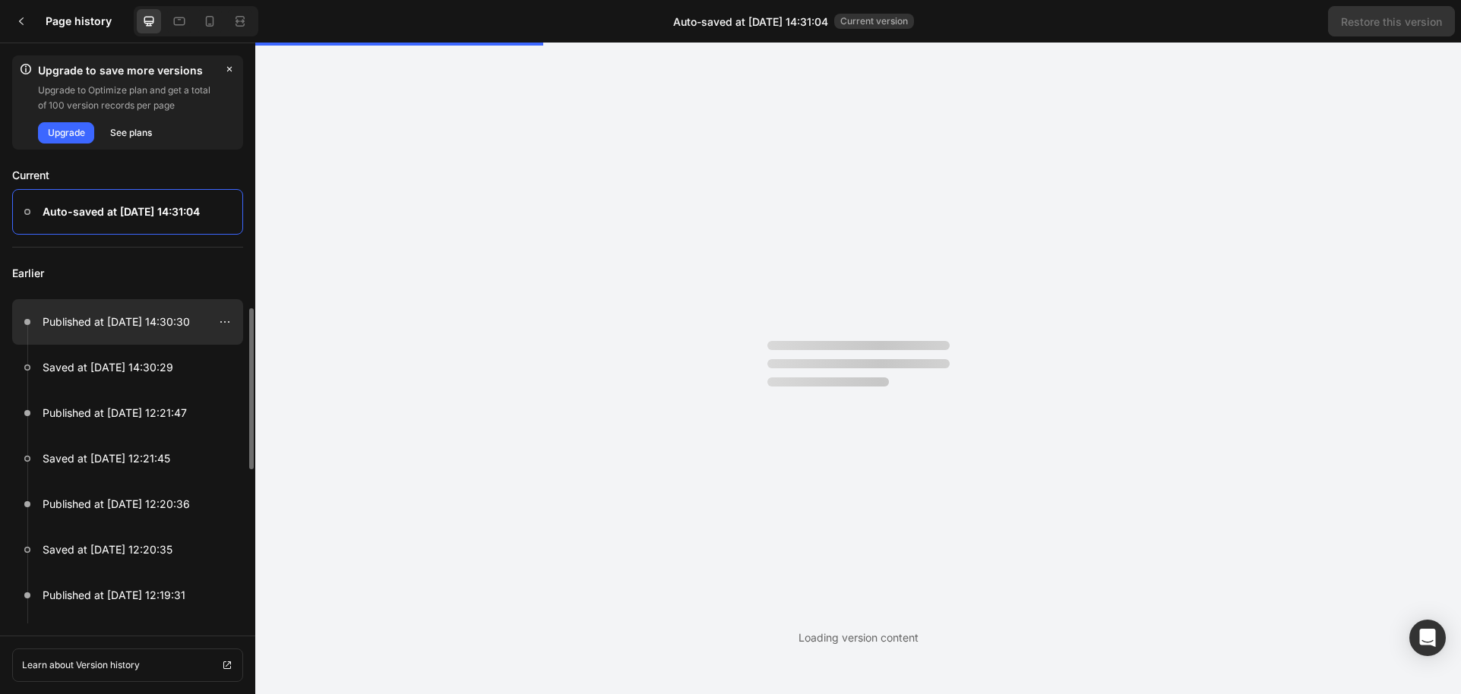
click at [109, 308] on div at bounding box center [127, 322] width 231 height 46
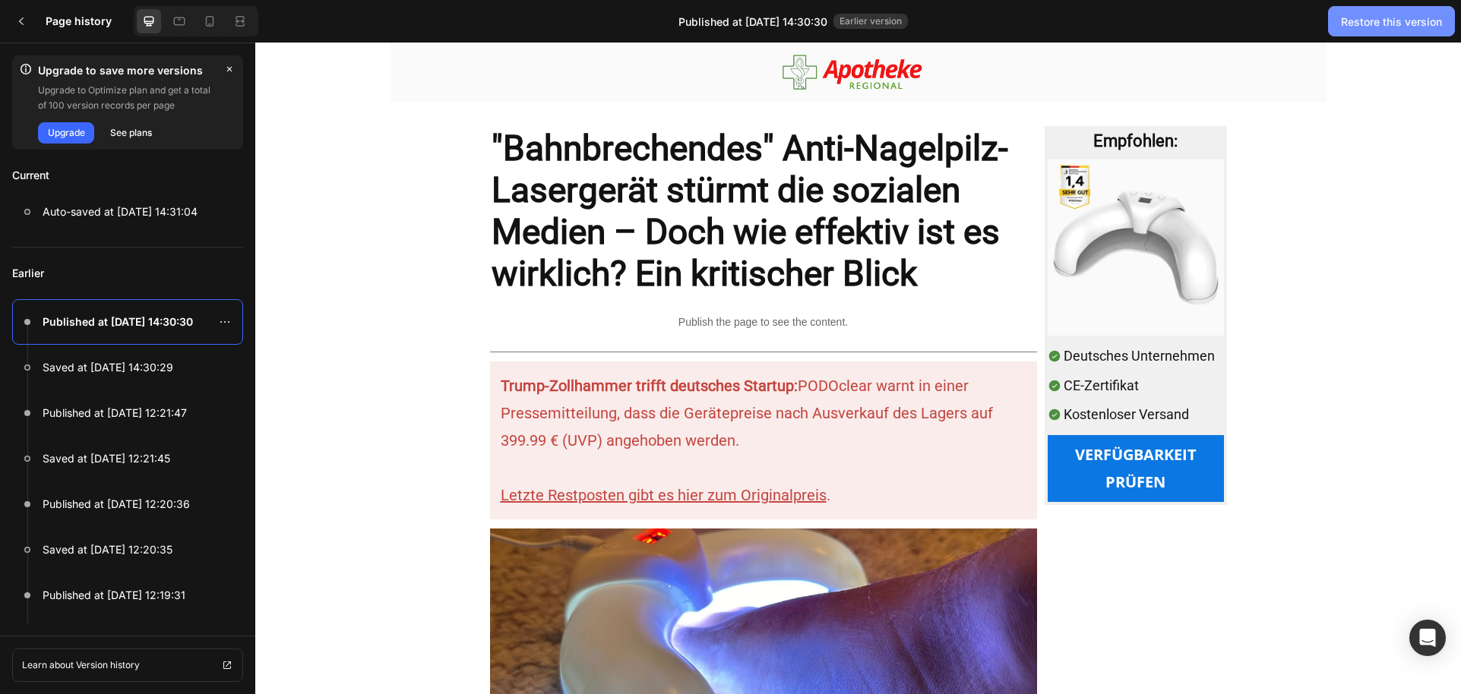
click at [1355, 25] on div "Restore this version" at bounding box center [1391, 22] width 101 height 16
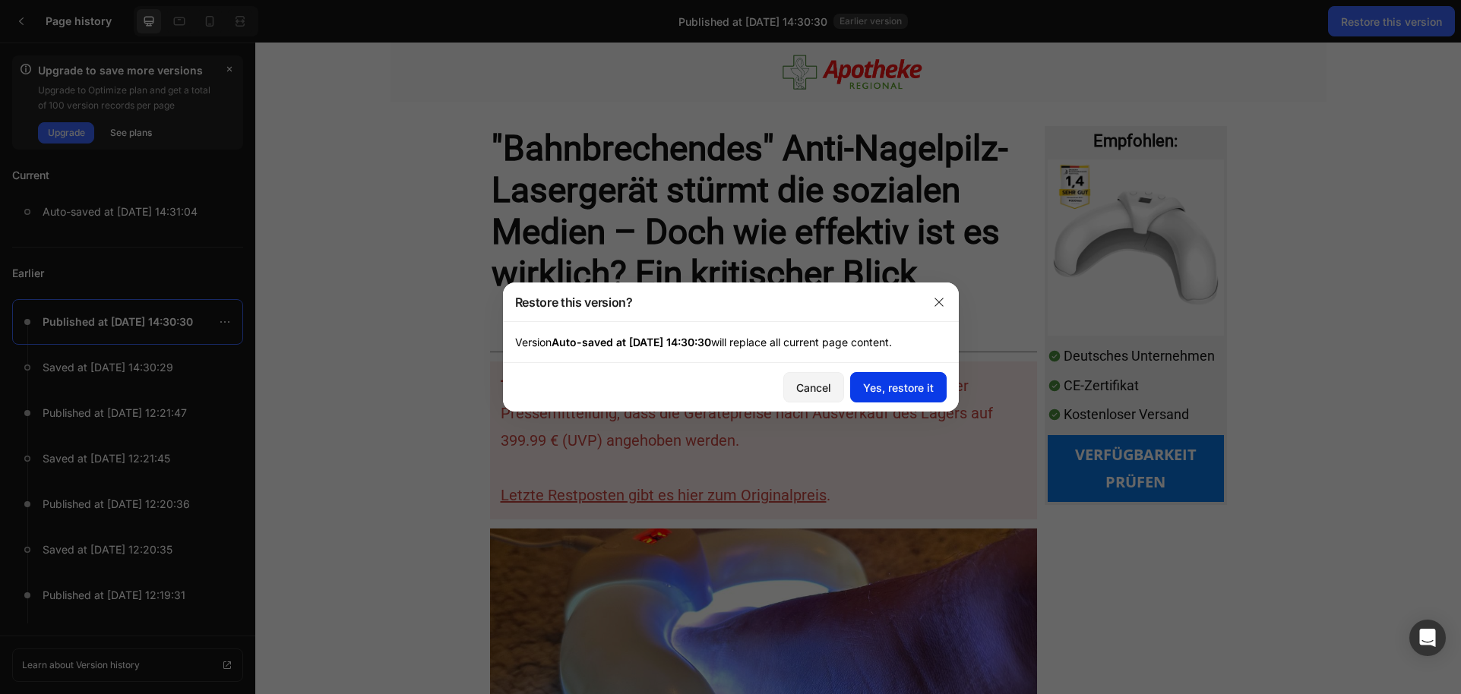
click at [898, 373] on button "Yes, restore it" at bounding box center [898, 387] width 96 height 30
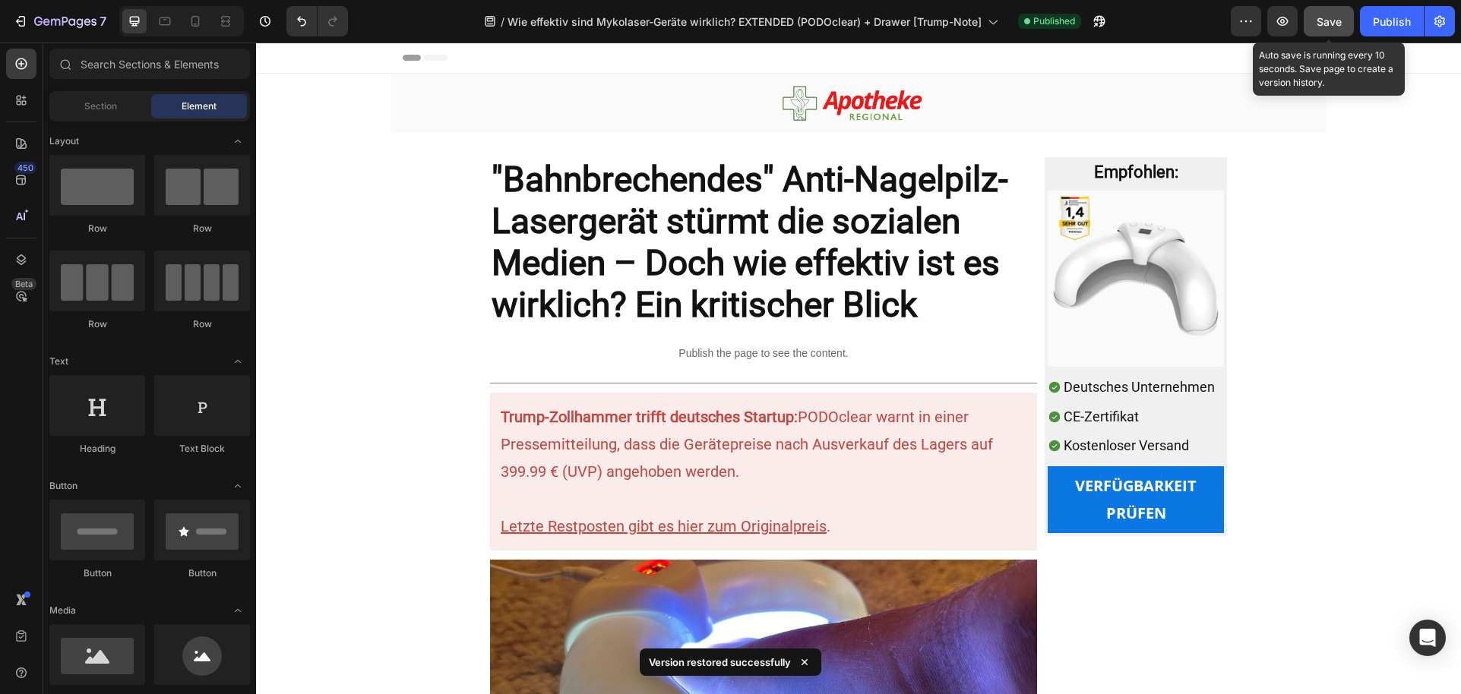
click at [1337, 27] on span "Save" at bounding box center [1328, 21] width 25 height 13
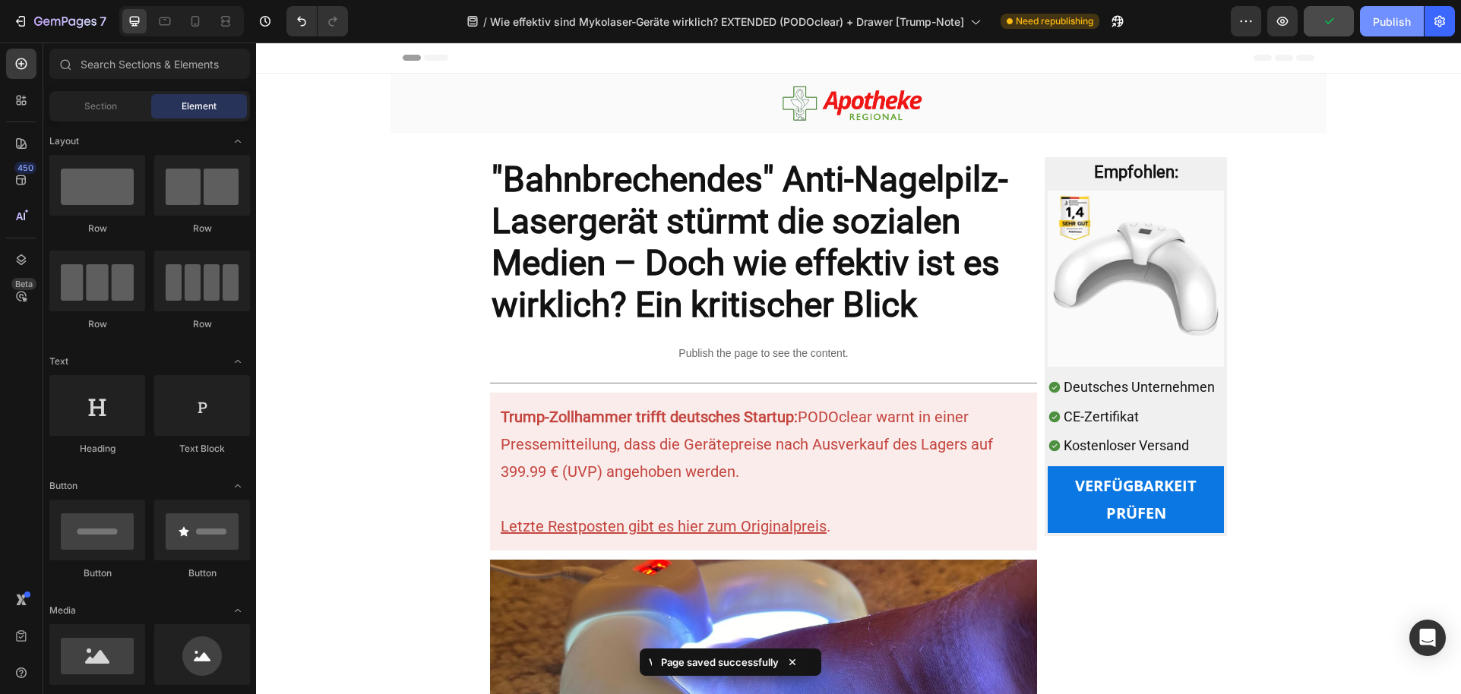
click at [1372, 32] on button "Publish" at bounding box center [1392, 21] width 64 height 30
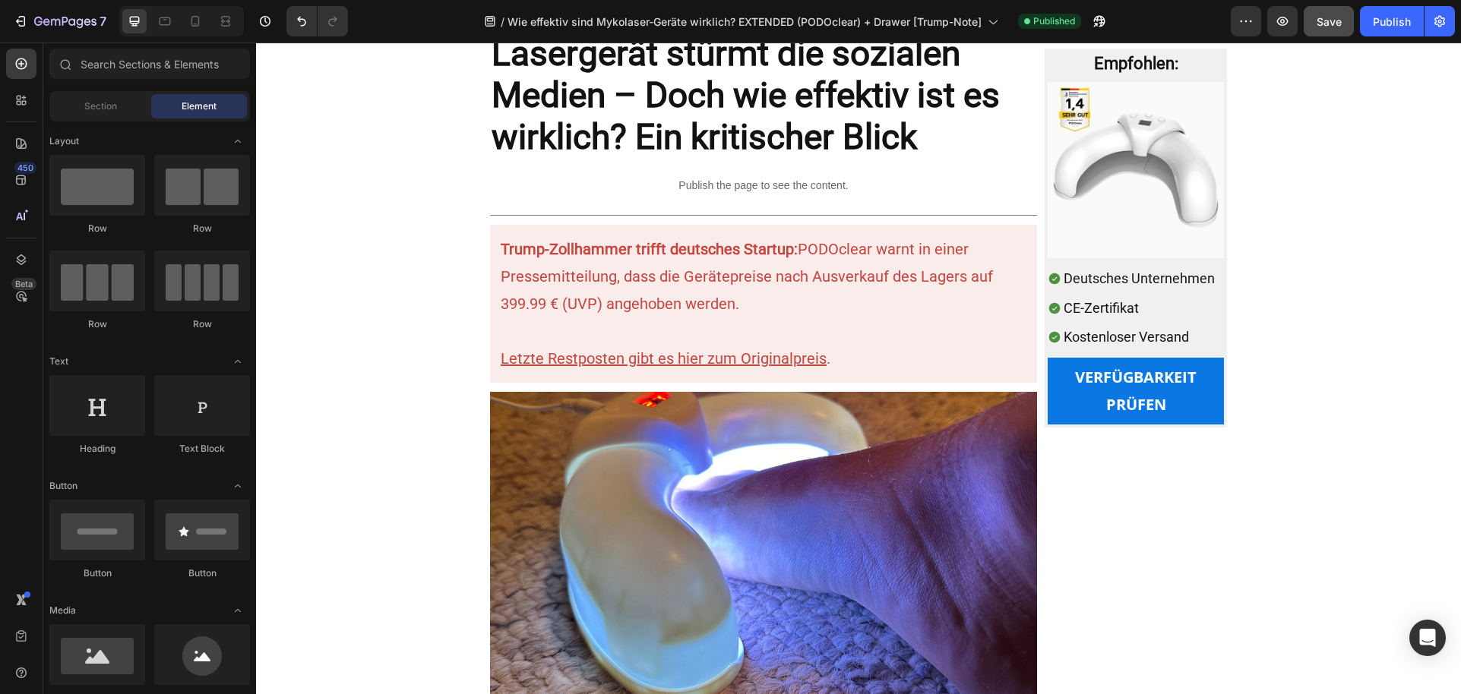
scroll to position [179, 0]
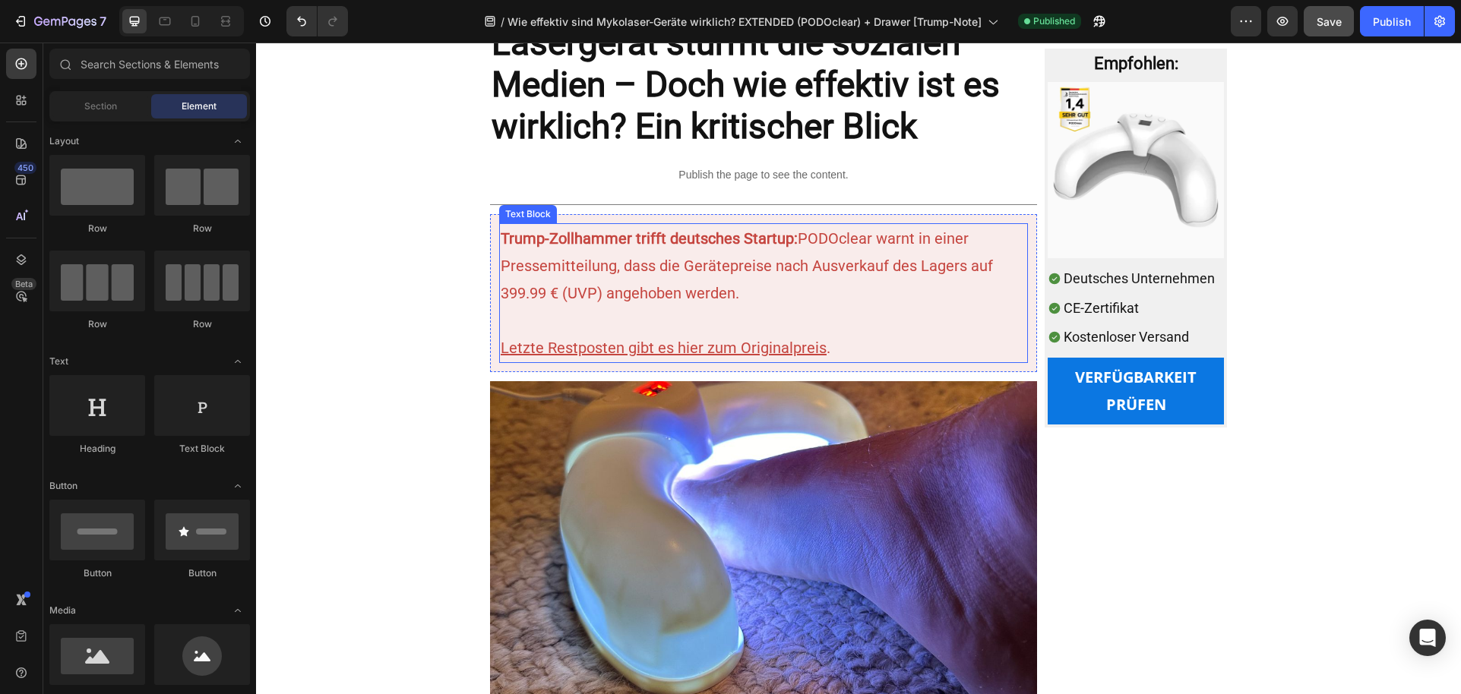
click at [541, 349] on u "Letzte Restposten gibt es hier zum Originalpreis" at bounding box center [664, 348] width 326 height 18
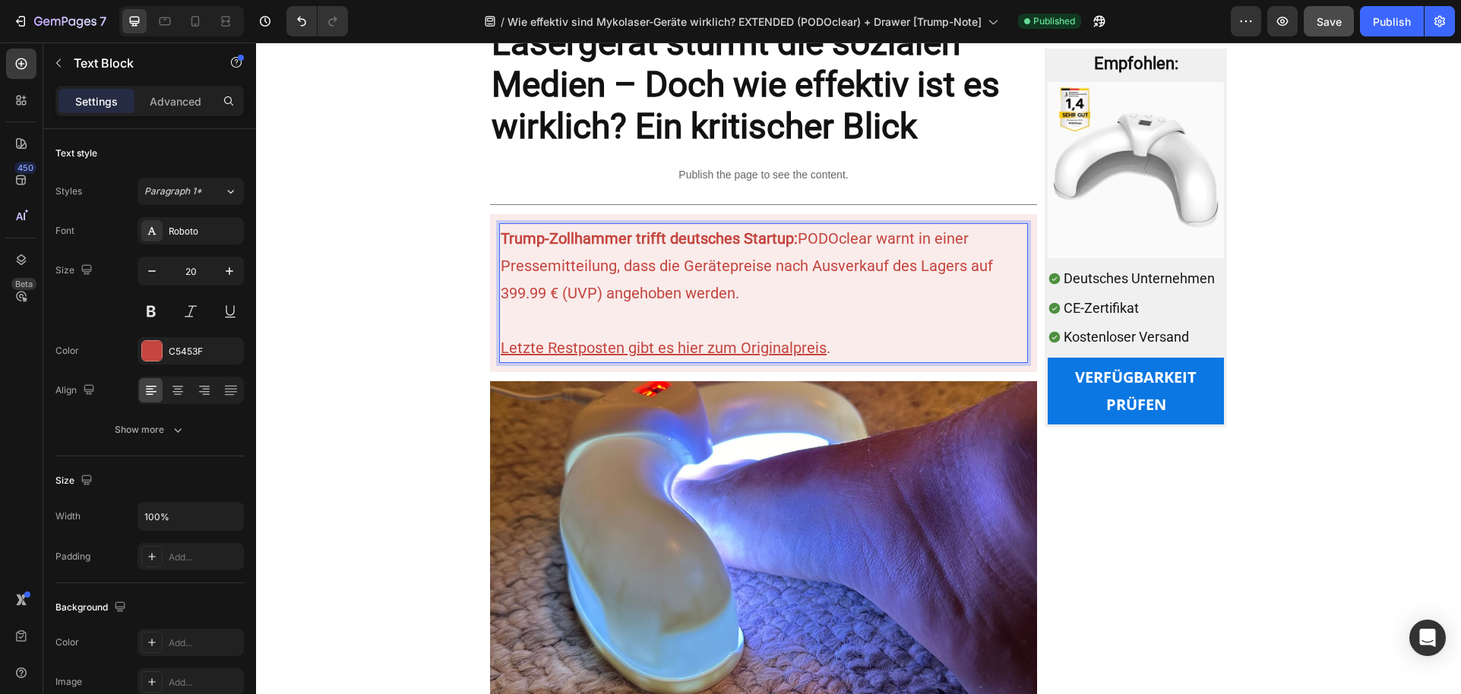
click at [543, 349] on u "Letzte Restposten gibt es hier zum Originalpreis" at bounding box center [664, 348] width 326 height 18
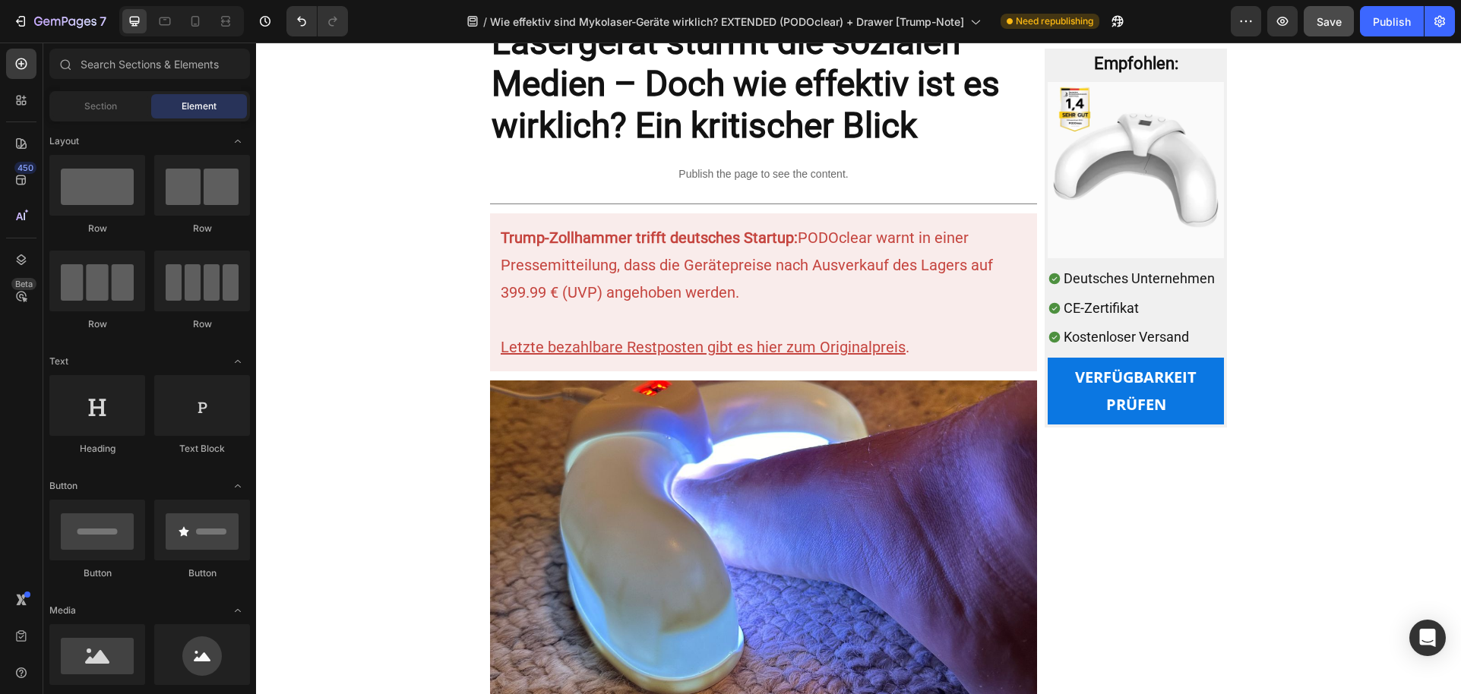
scroll to position [201, 0]
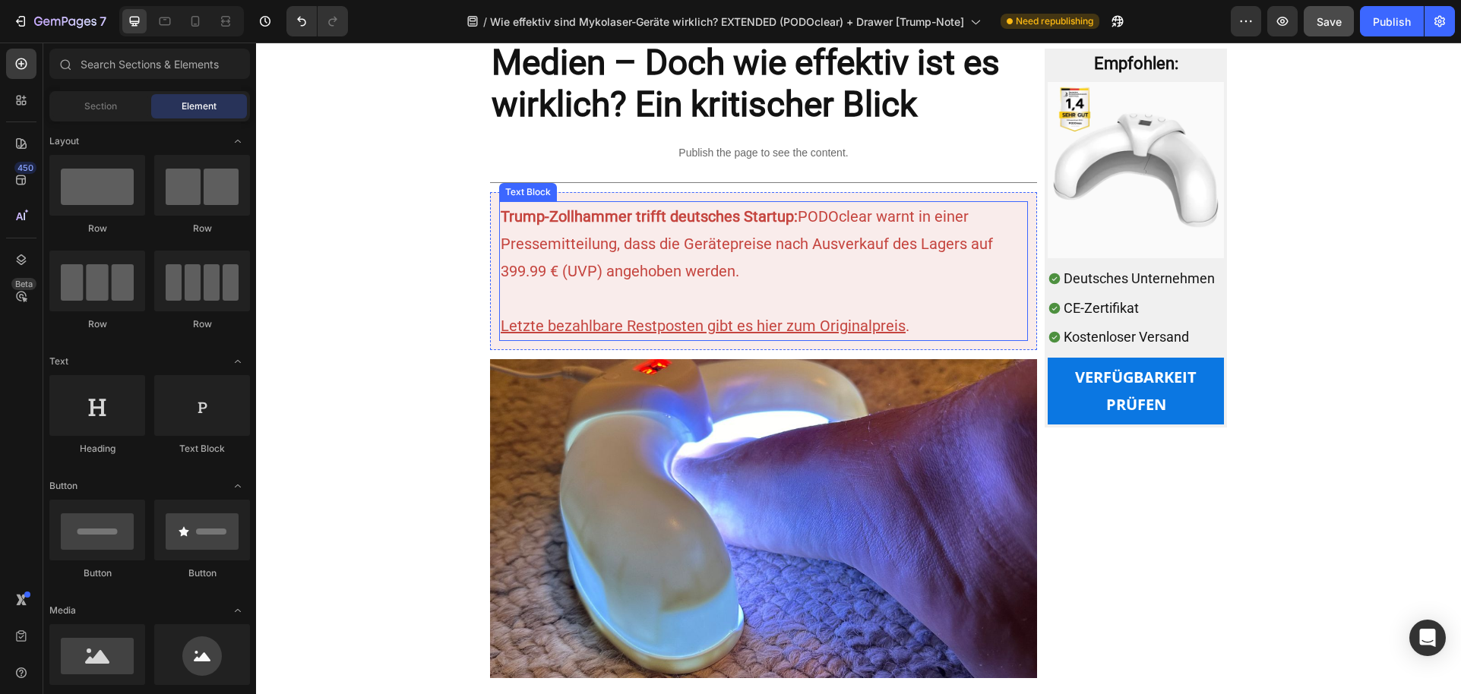
click at [696, 330] on u "Letzte bezahlbare Restposten gibt es hier zum Originalpreis" at bounding box center [703, 326] width 405 height 18
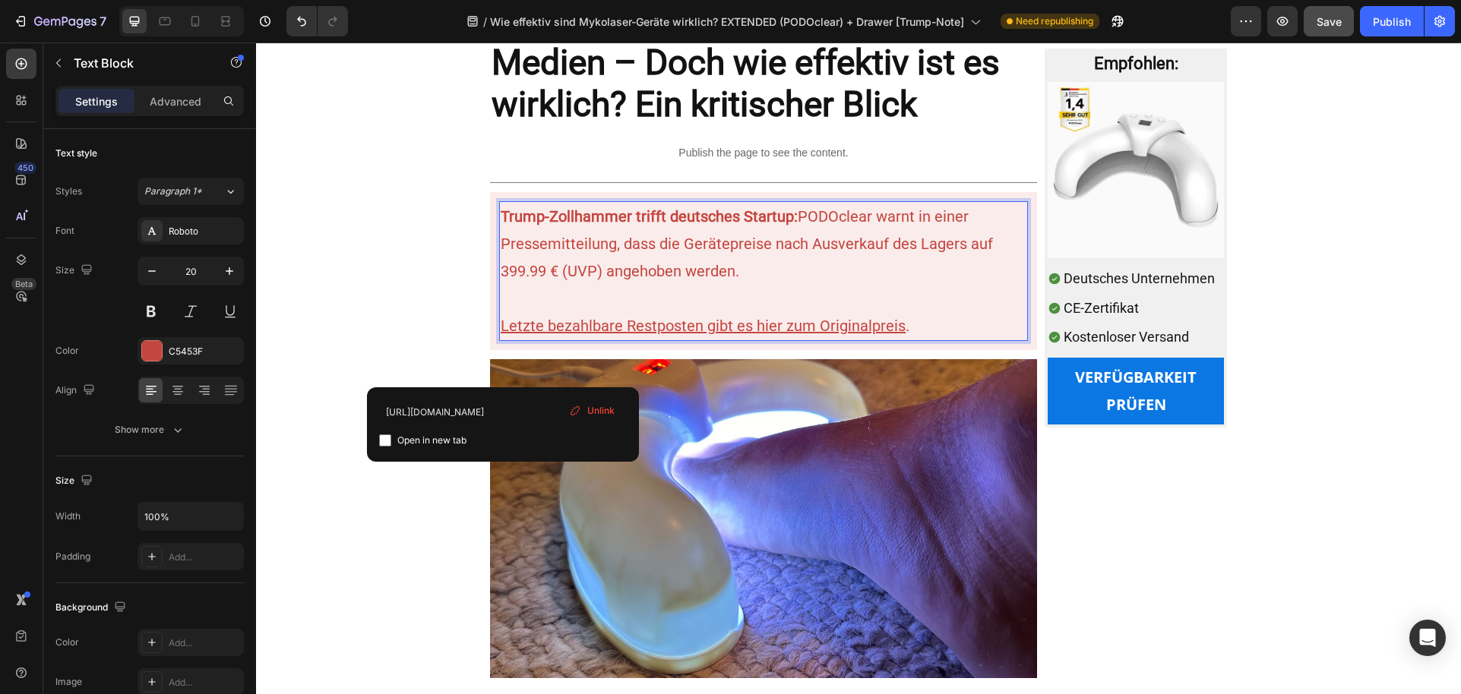
click at [505, 326] on u "Letzte bezahlbare Restposten gibt es hier zum Originalpreis" at bounding box center [703, 326] width 405 height 18
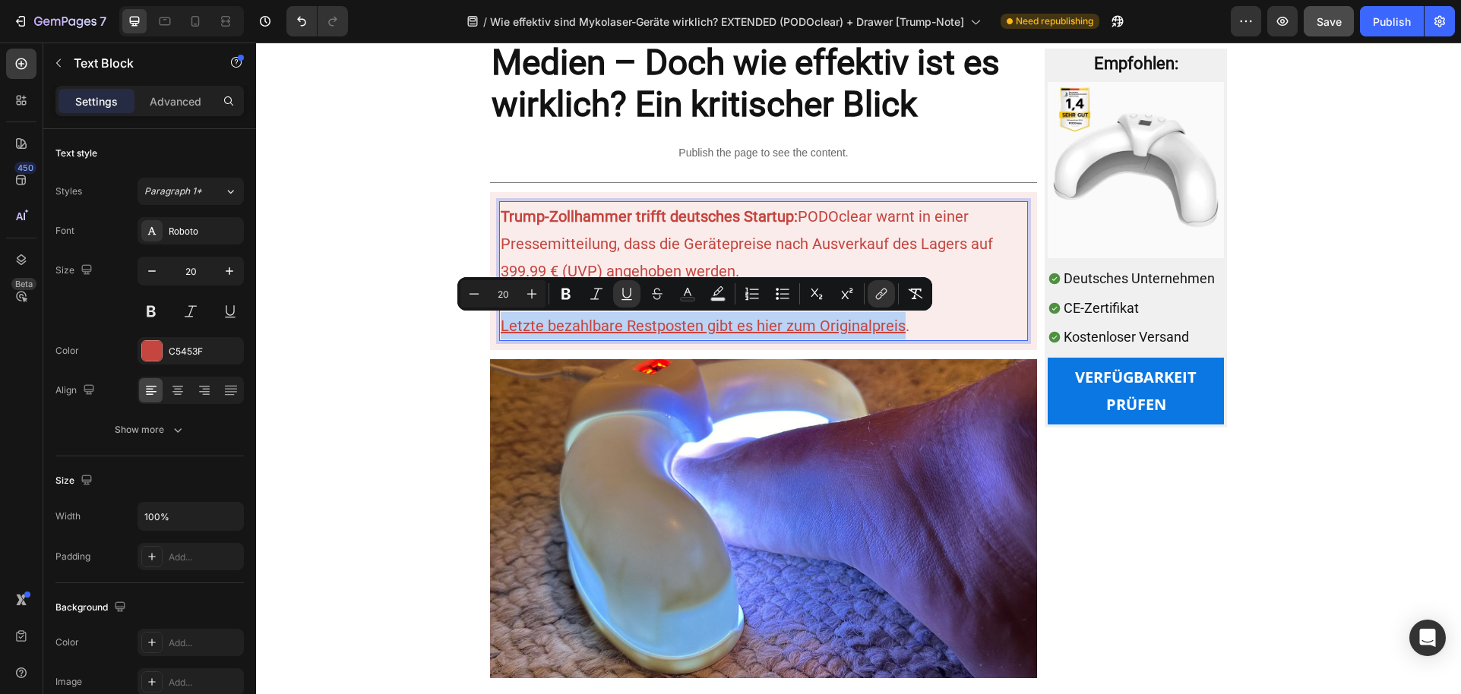
drag, startPoint x: 505, startPoint y: 326, endPoint x: 875, endPoint y: 333, distance: 370.0
click at [875, 333] on u "Letzte bezahlbare Restposten gibt es hier zum Originalpreis" at bounding box center [703, 326] width 405 height 18
click at [880, 302] on button "link" at bounding box center [881, 293] width 27 height 27
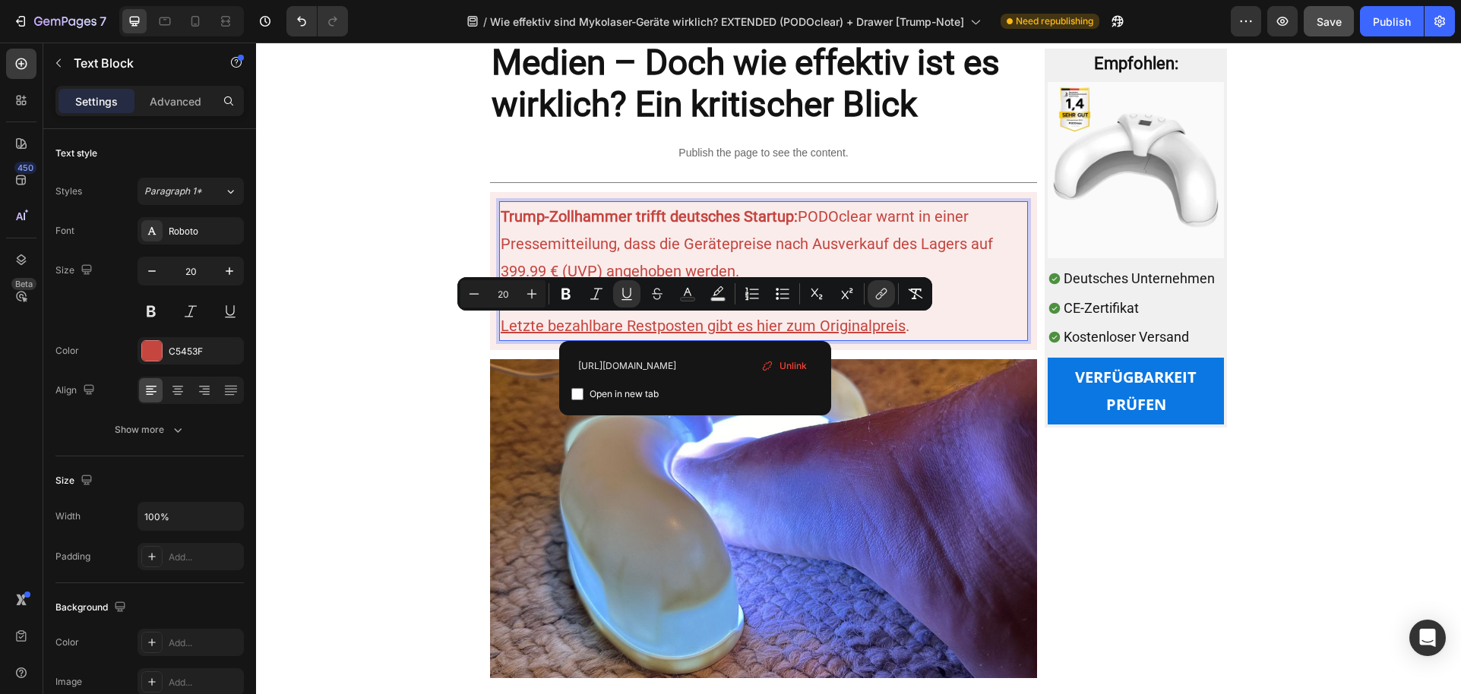
click at [867, 242] on p "Trump-Zollhammer trifft deutsches Startup: PODOclear warnt in einer Pressemitte…" at bounding box center [764, 244] width 526 height 82
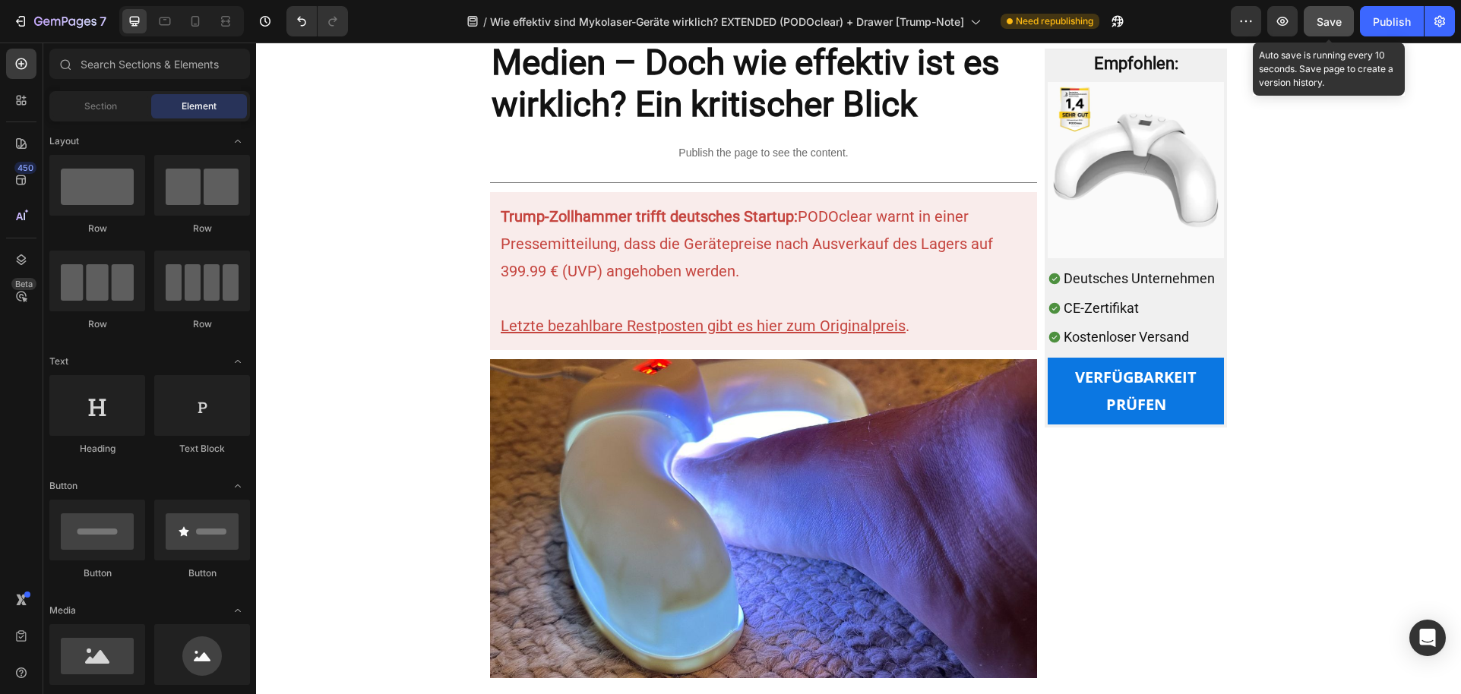
click at [1315, 30] on button "Save" at bounding box center [1329, 21] width 50 height 30
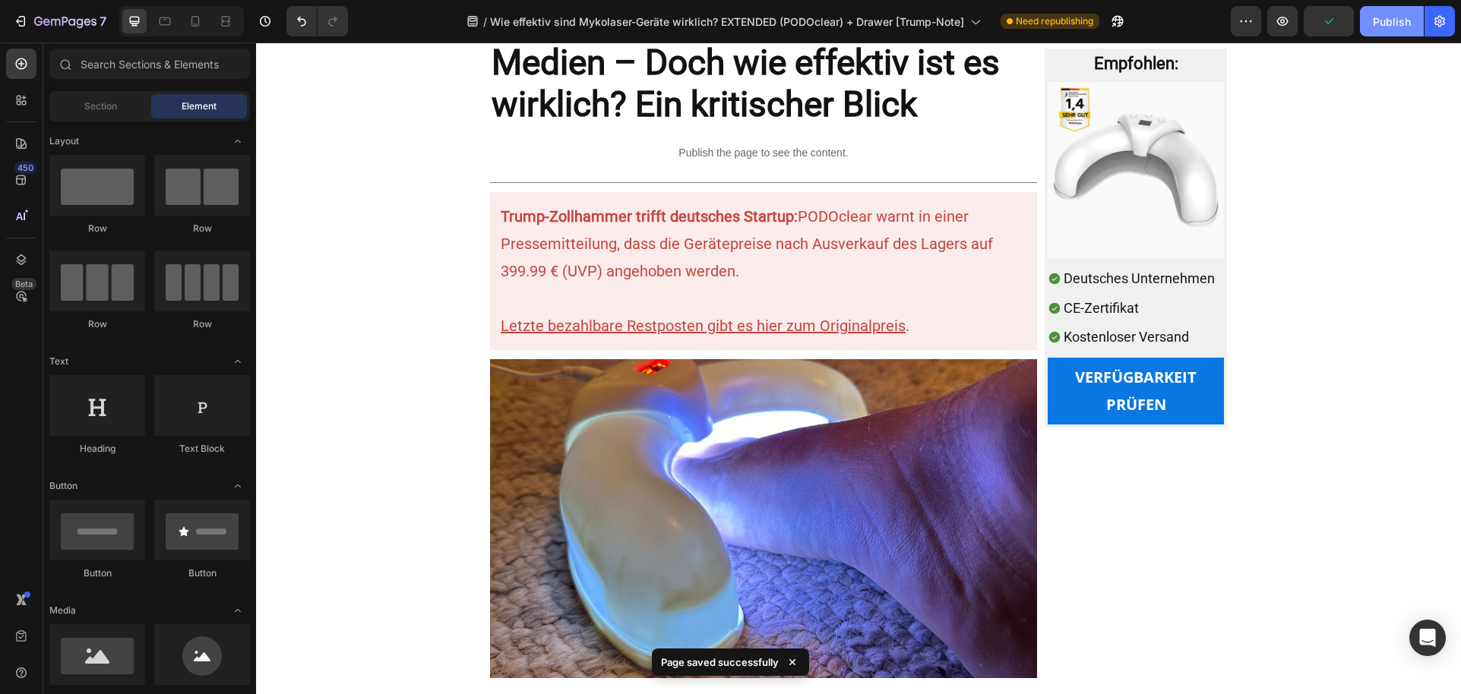
click at [1407, 30] on button "Publish" at bounding box center [1392, 21] width 64 height 30
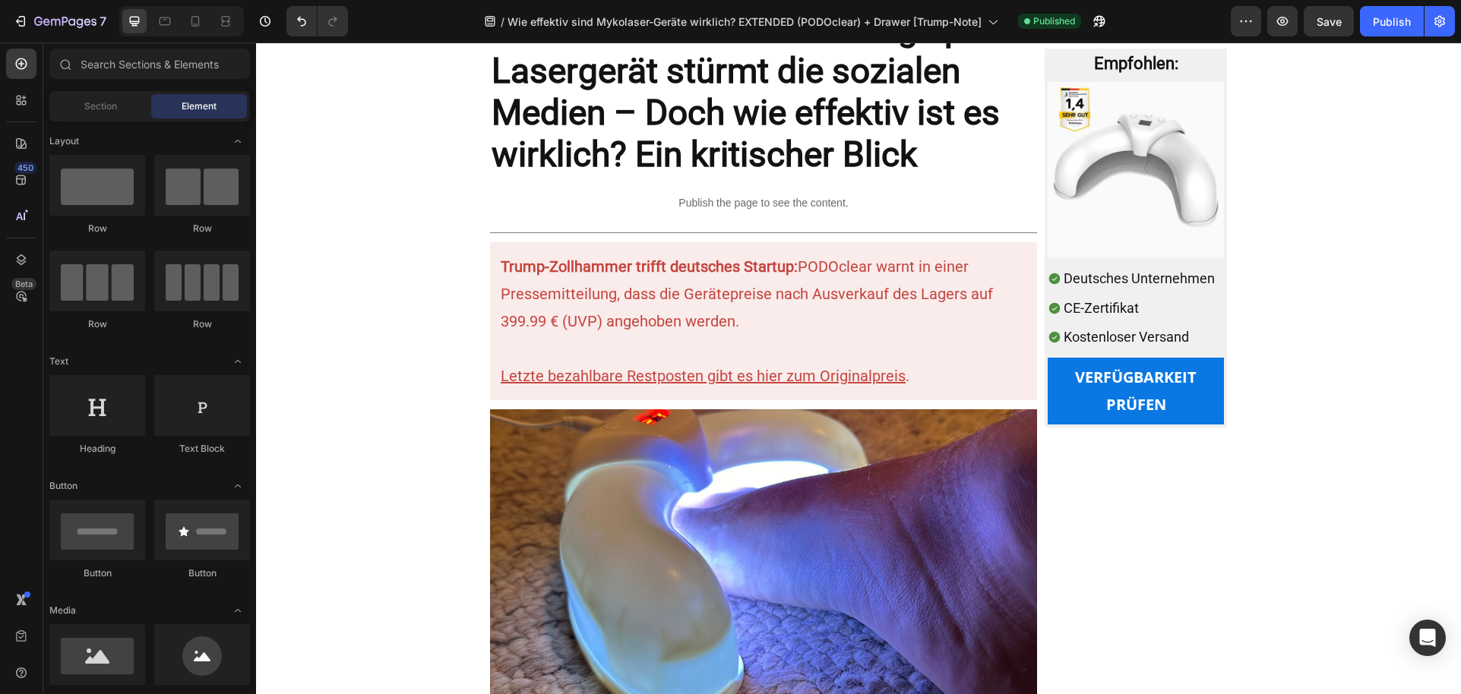
scroll to position [876, 0]
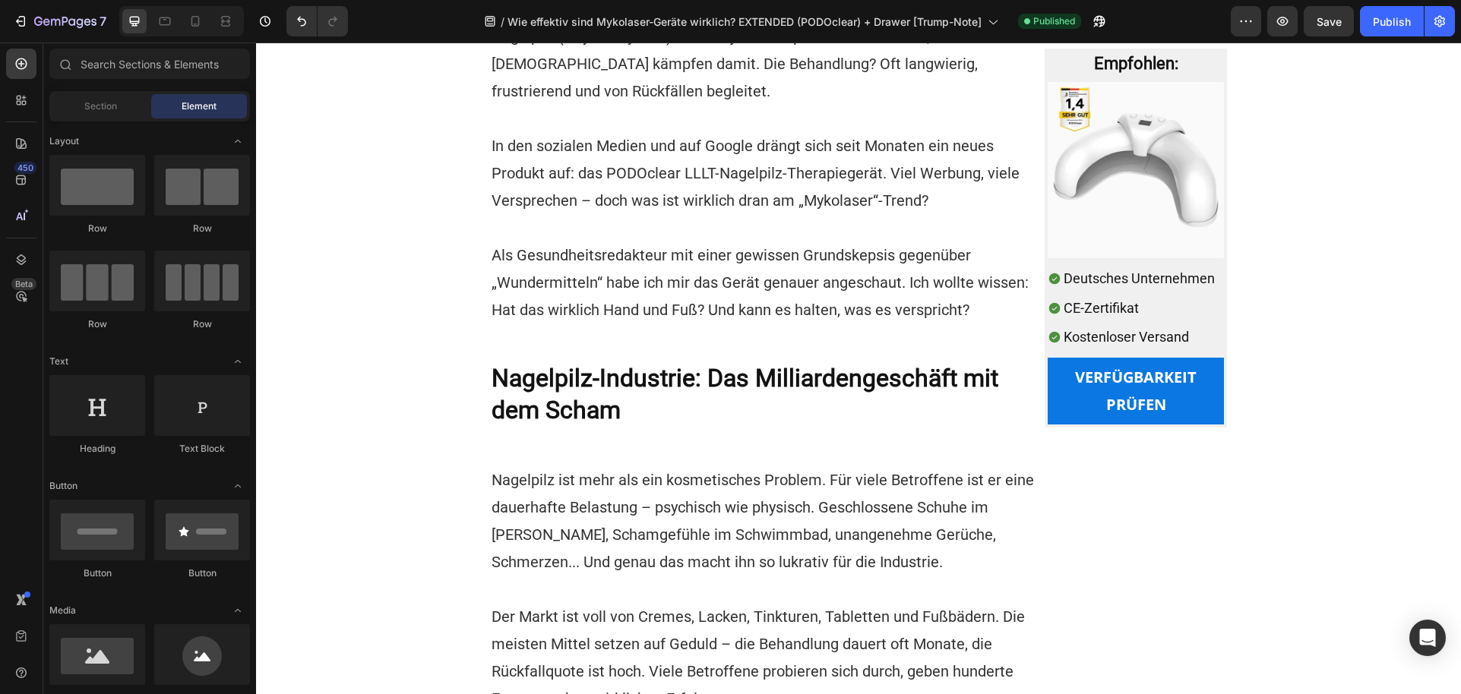
drag, startPoint x: 1451, startPoint y: 83, endPoint x: 1607, endPoint y: 275, distance: 247.8
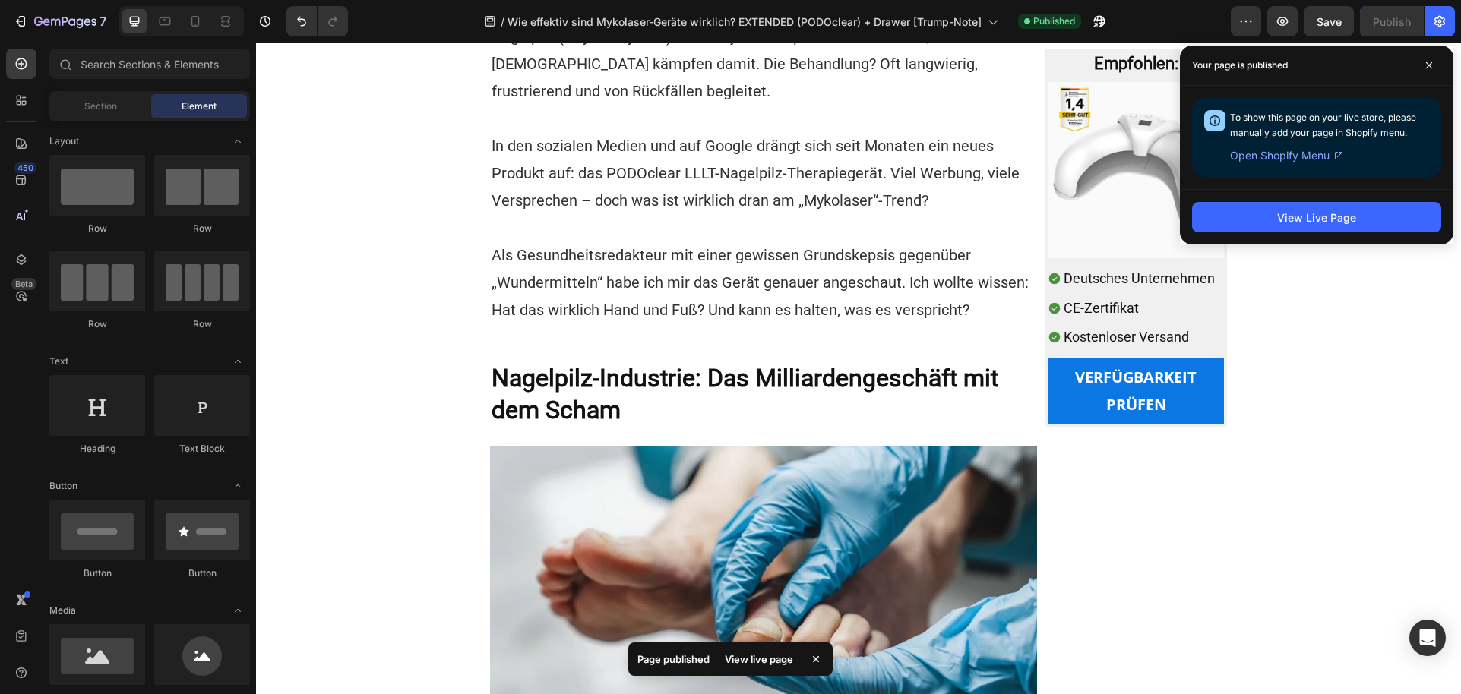
click at [743, 662] on div "View live page" at bounding box center [759, 659] width 87 height 21
